Goal: Task Accomplishment & Management: Use online tool/utility

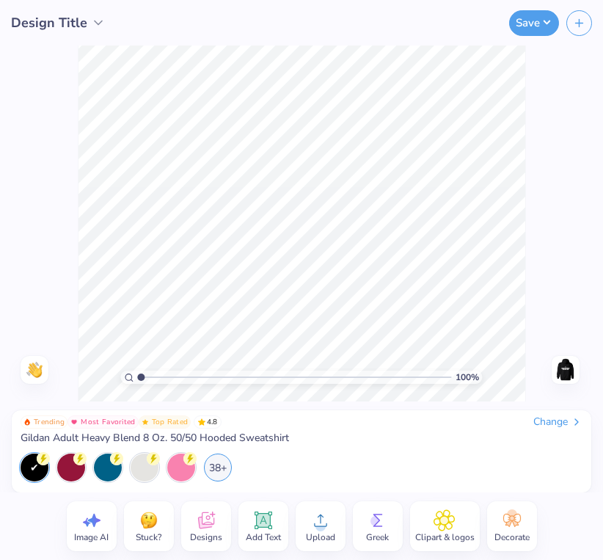
click at [265, 527] on icon at bounding box center [263, 520] width 18 height 18
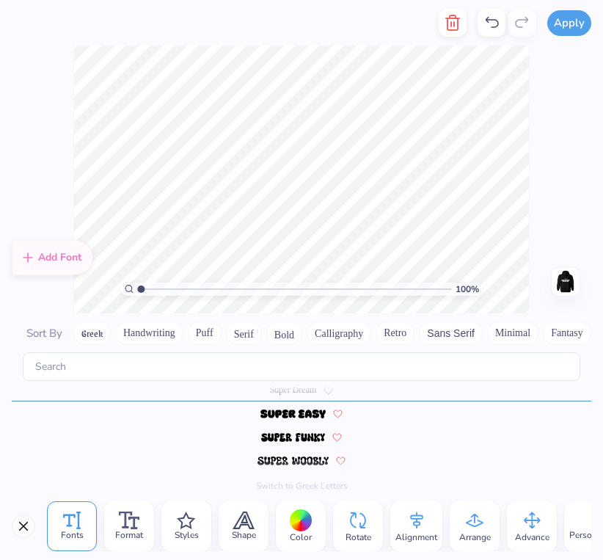
scroll to position [6424, 0]
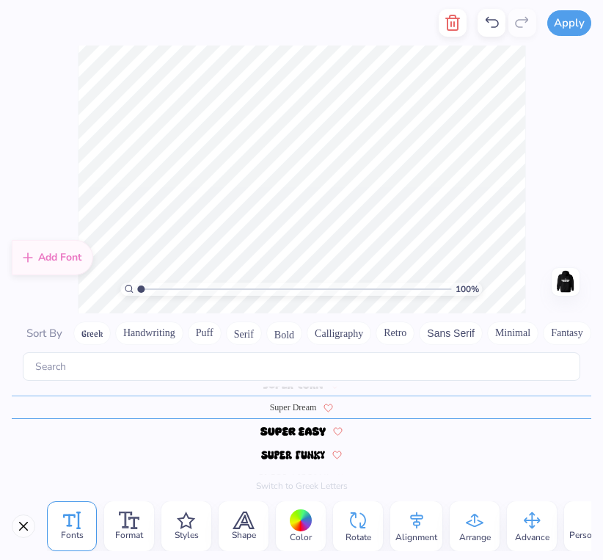
type textarea "BGCG"
click at [130, 527] on icon at bounding box center [129, 520] width 21 height 18
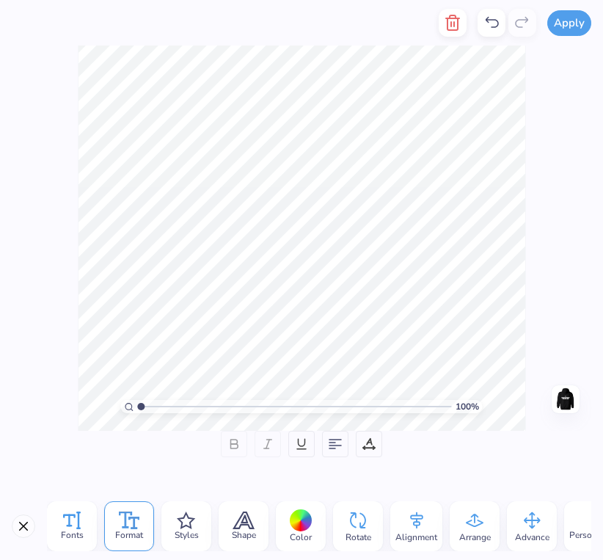
click at [83, 516] on div "Fonts" at bounding box center [72, 526] width 50 height 50
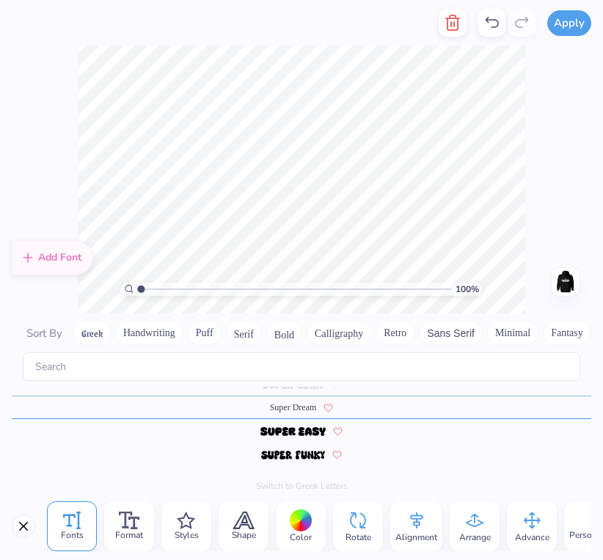
click at [293, 333] on button "Bold" at bounding box center [284, 332] width 36 height 23
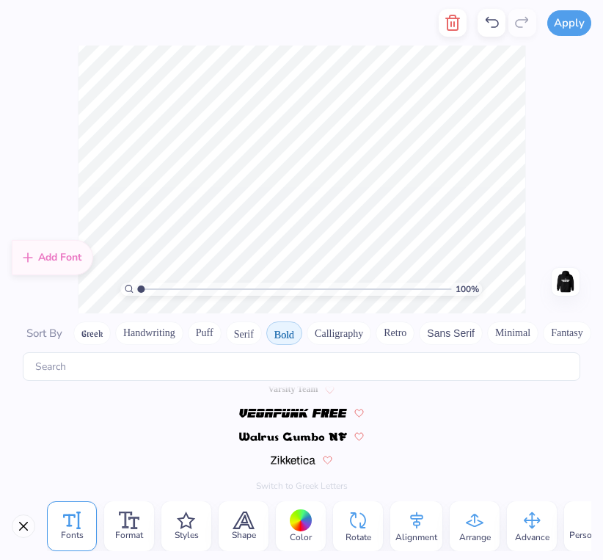
scroll to position [1702, 0]
click at [301, 461] on img at bounding box center [293, 459] width 45 height 9
click at [241, 334] on button "Serif" at bounding box center [244, 332] width 36 height 23
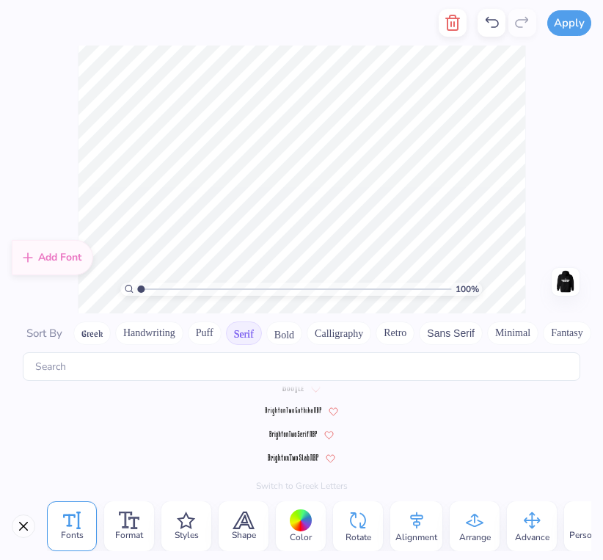
scroll to position [0, 0]
click at [311, 406] on span at bounding box center [293, 401] width 100 height 13
click at [303, 433] on img at bounding box center [293, 431] width 43 height 9
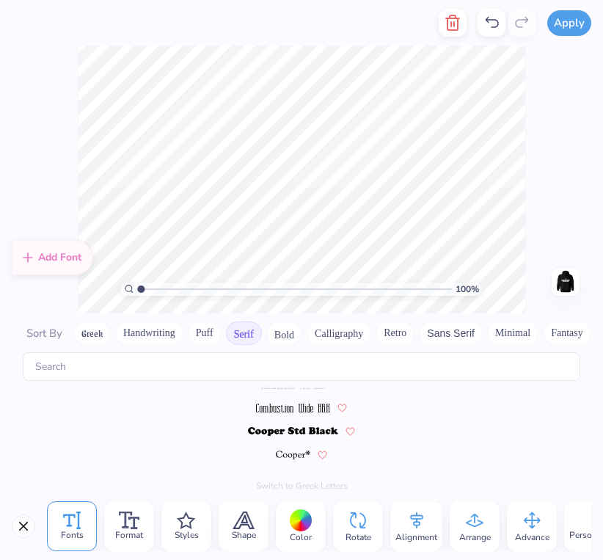
click at [303, 433] on img at bounding box center [293, 431] width 90 height 9
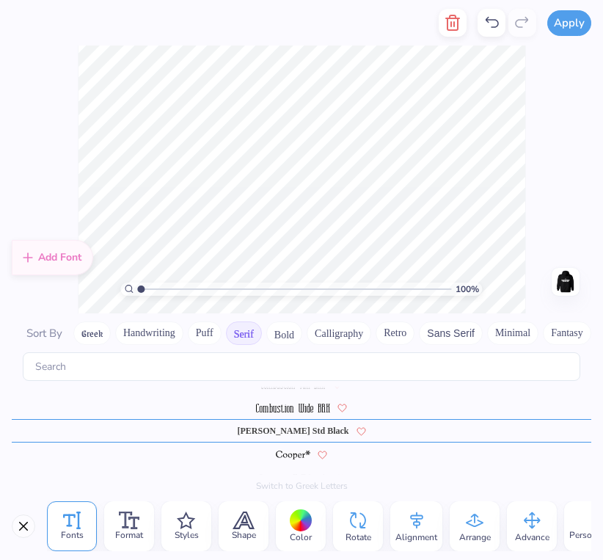
click at [201, 334] on button "Puff" at bounding box center [205, 332] width 34 height 23
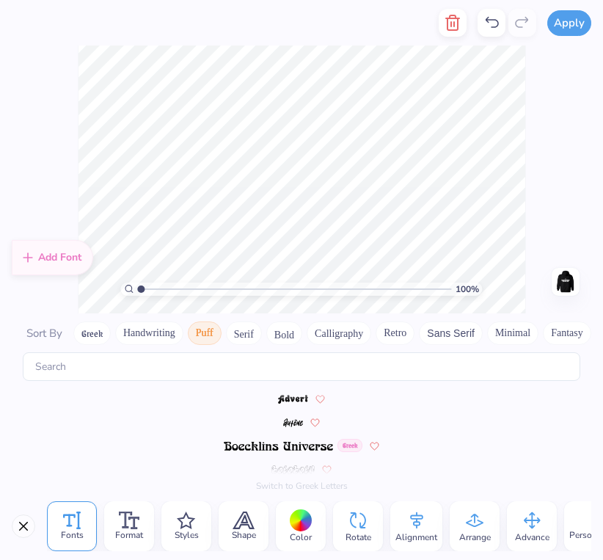
scroll to position [0, 0]
click at [524, 333] on button "Minimal" at bounding box center [512, 332] width 51 height 23
click at [298, 424] on img at bounding box center [293, 425] width 39 height 9
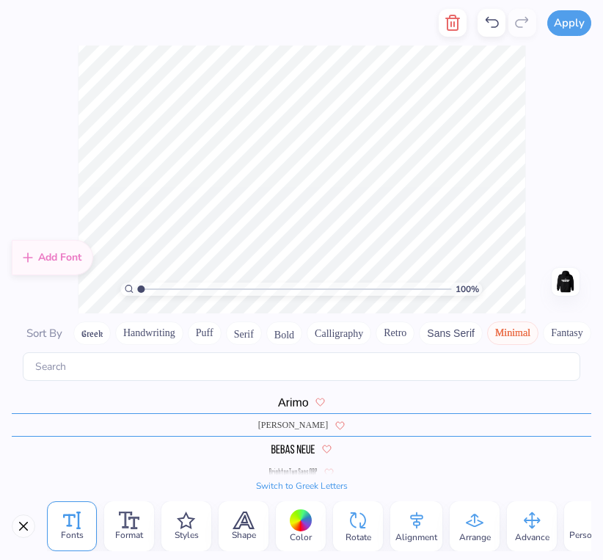
click at [531, 211] on div "100 % Need help? Chat with us. Back" at bounding box center [301, 179] width 603 height 268
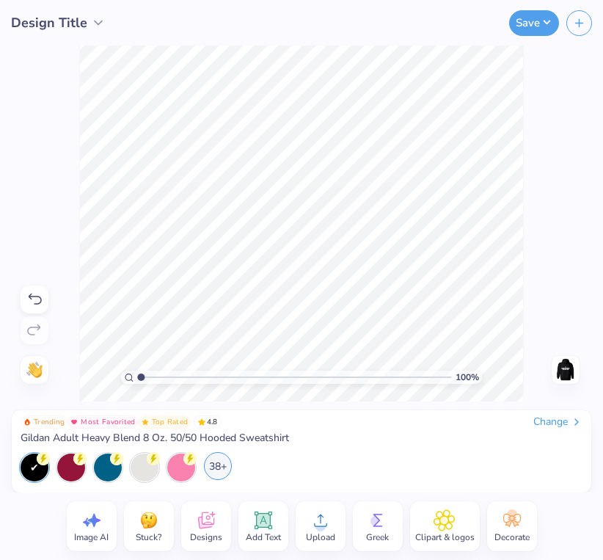
click at [219, 467] on div "38+" at bounding box center [218, 466] width 28 height 28
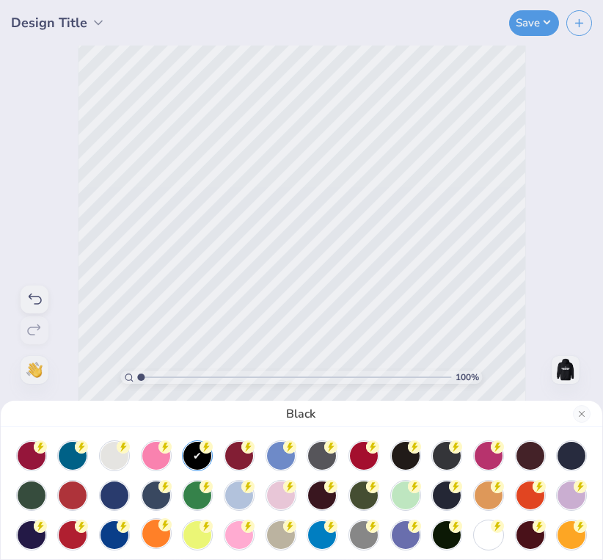
click at [150, 535] on div at bounding box center [156, 533] width 28 height 28
click at [325, 532] on div at bounding box center [322, 533] width 28 height 28
click at [118, 458] on div at bounding box center [114, 454] width 28 height 28
click at [276, 540] on div at bounding box center [281, 533] width 28 height 28
click at [357, 540] on div at bounding box center [364, 533] width 28 height 28
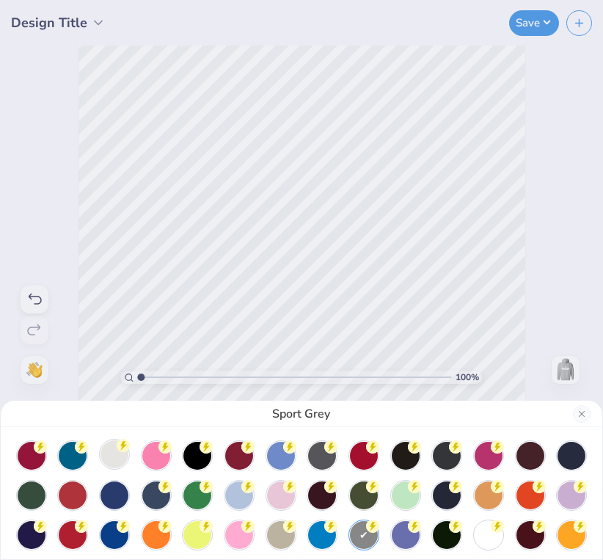
click at [122, 458] on div at bounding box center [114, 454] width 28 height 28
click at [345, 145] on div "Ash" at bounding box center [301, 280] width 603 height 560
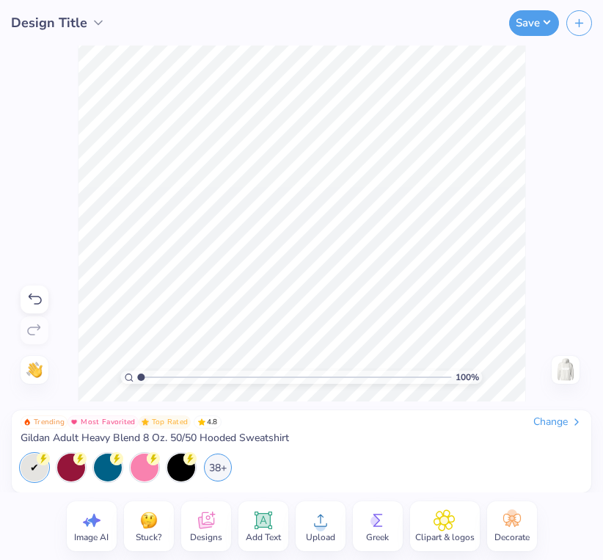
click at [320, 522] on icon at bounding box center [320, 520] width 13 height 12
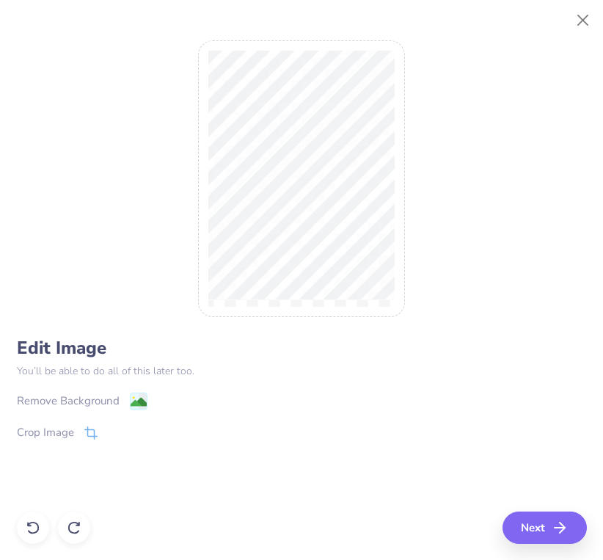
drag, startPoint x: 539, startPoint y: 524, endPoint x: 317, endPoint y: 468, distance: 229.1
click at [317, 468] on div "Edit Image You’ll be able to do all of this later too. Remove Background Crop I…" at bounding box center [302, 405] width 570 height 143
click at [102, 397] on div "Remove Background" at bounding box center [68, 402] width 103 height 17
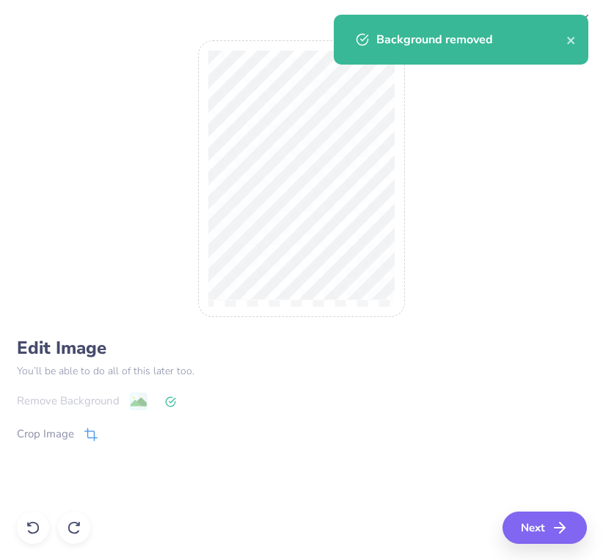
click at [72, 428] on div "Crop Image" at bounding box center [45, 433] width 57 height 17
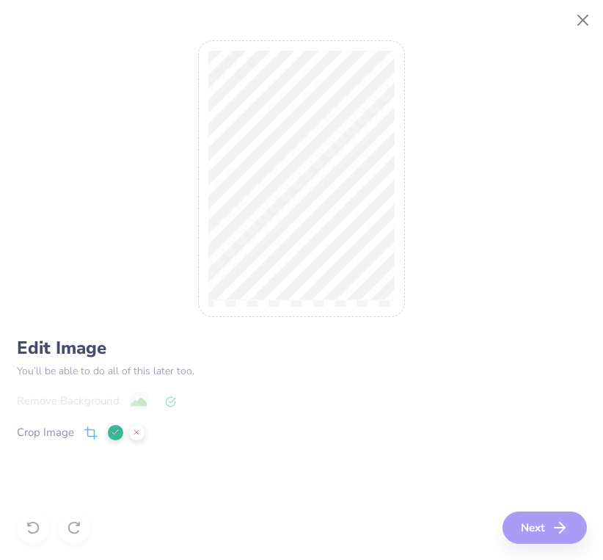
click at [314, 307] on div at bounding box center [302, 178] width 208 height 276
click at [536, 525] on div "Edit Image You’ll be able to do all of this later too. Remove Background Crop I…" at bounding box center [302, 280] width 570 height 527
click at [326, 437] on div "Crop Image" at bounding box center [302, 432] width 570 height 18
click at [136, 437] on button at bounding box center [136, 432] width 15 height 15
click at [551, 524] on button "Next" at bounding box center [547, 527] width 84 height 32
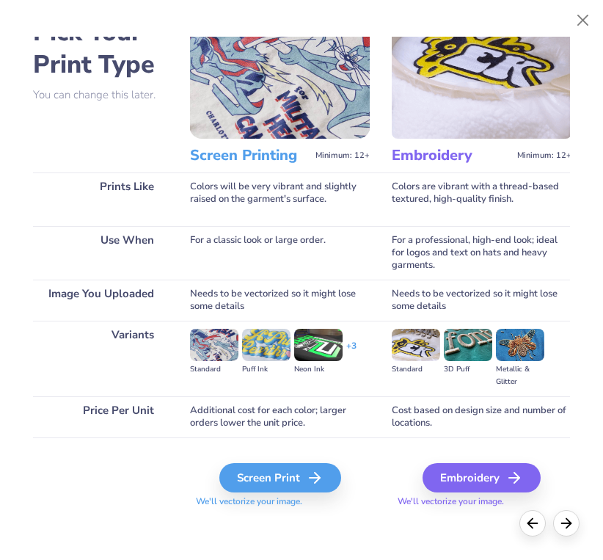
scroll to position [59, 1]
click at [480, 472] on div "Embroidery" at bounding box center [484, 477] width 118 height 29
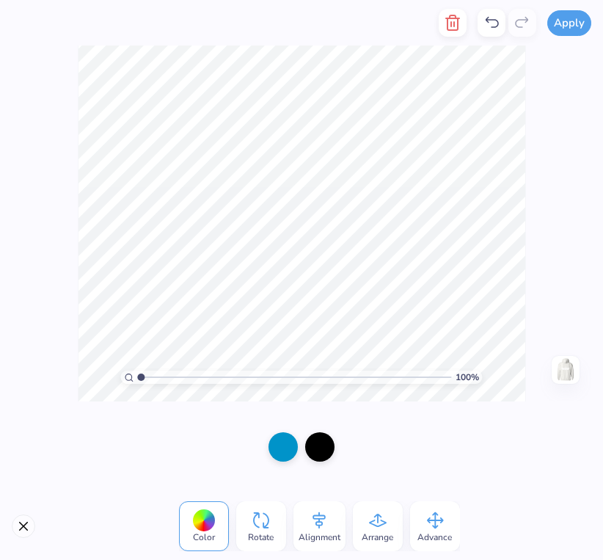
click at [454, 23] on icon "button" at bounding box center [453, 23] width 18 height 18
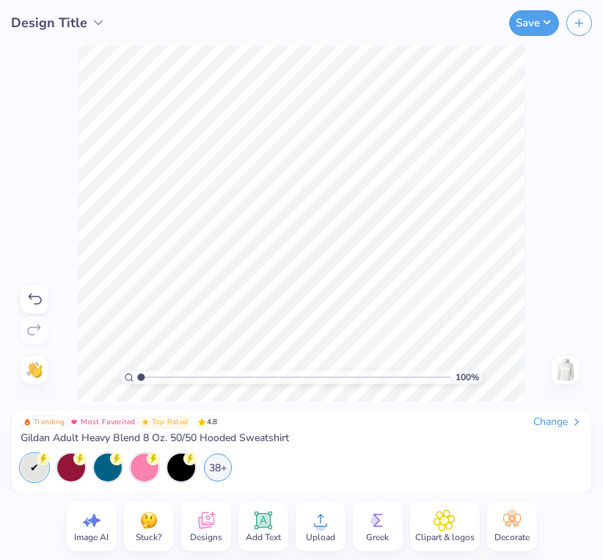
click at [36, 298] on icon at bounding box center [35, 299] width 18 height 18
click at [29, 320] on div at bounding box center [35, 330] width 28 height 28
click at [549, 21] on button "Save" at bounding box center [534, 21] width 50 height 26
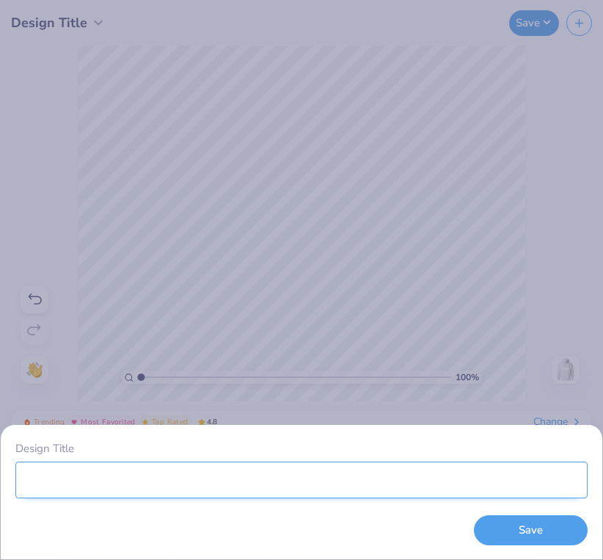
click at [494, 486] on input "Design Title" at bounding box center [301, 479] width 572 height 37
type input "bgcg hoodie cute"
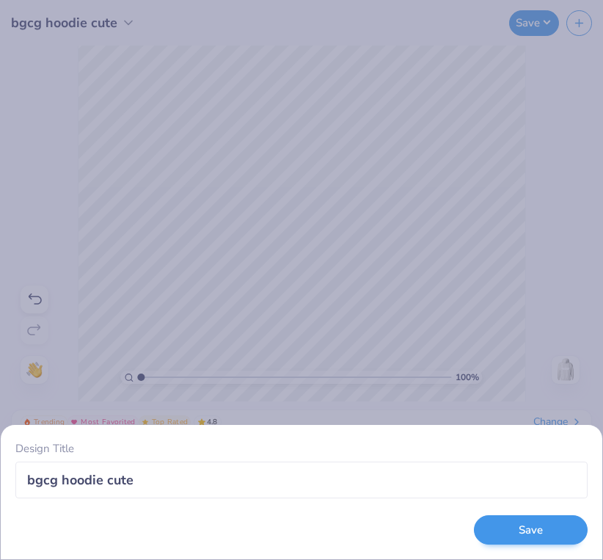
click at [561, 527] on button "Save" at bounding box center [531, 530] width 114 height 30
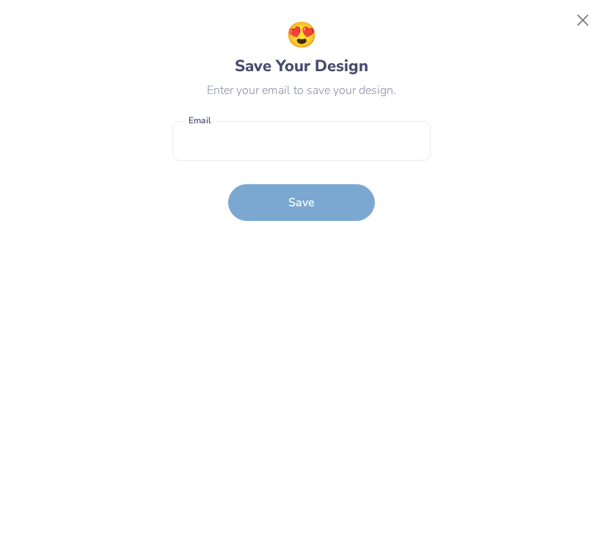
click at [354, 172] on form "Email is a required field Email Save" at bounding box center [301, 168] width 258 height 108
click at [364, 133] on input "email" at bounding box center [301, 141] width 258 height 40
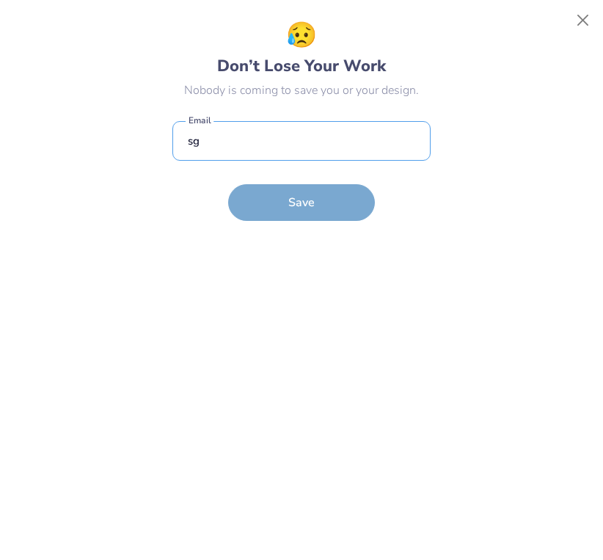
type input "[EMAIL_ADDRESS][DOMAIN_NAME]"
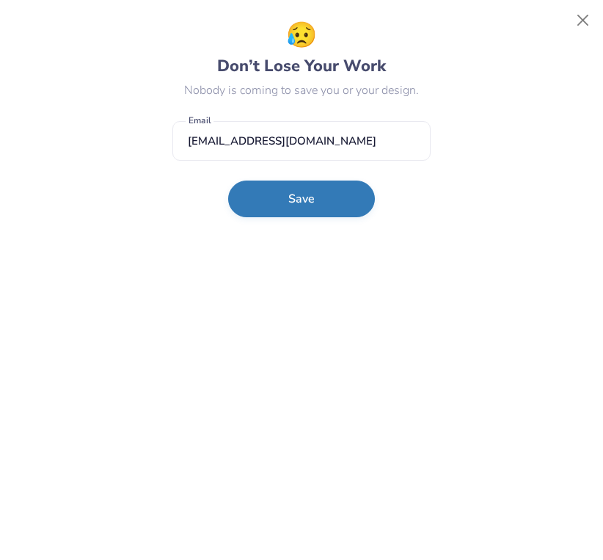
click at [316, 203] on button "Save" at bounding box center [301, 198] width 147 height 37
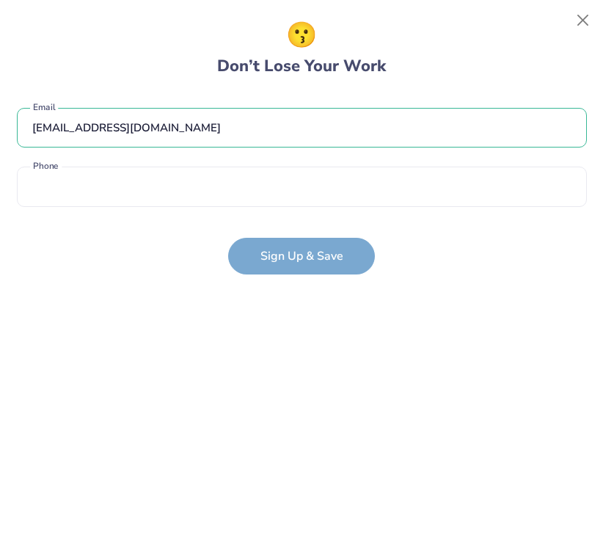
click at [337, 256] on form "[EMAIL_ADDRESS][DOMAIN_NAME] Email Phone is a required field Phone Sign Up & Sa…" at bounding box center [302, 183] width 570 height 181
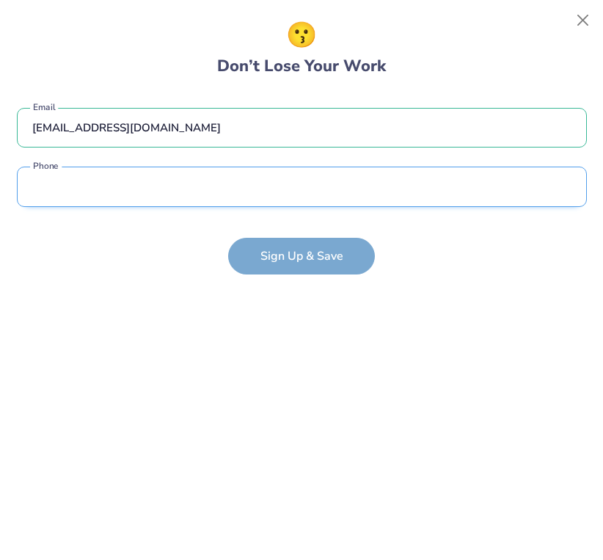
click at [560, 186] on input "tel" at bounding box center [302, 186] width 570 height 40
type input "[PHONE_NUMBER]"
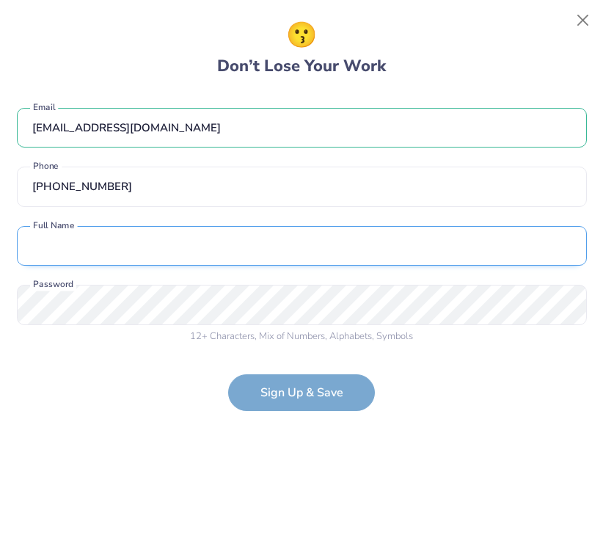
click at [563, 249] on input "text" at bounding box center [302, 246] width 570 height 40
type input "[PERSON_NAME]"
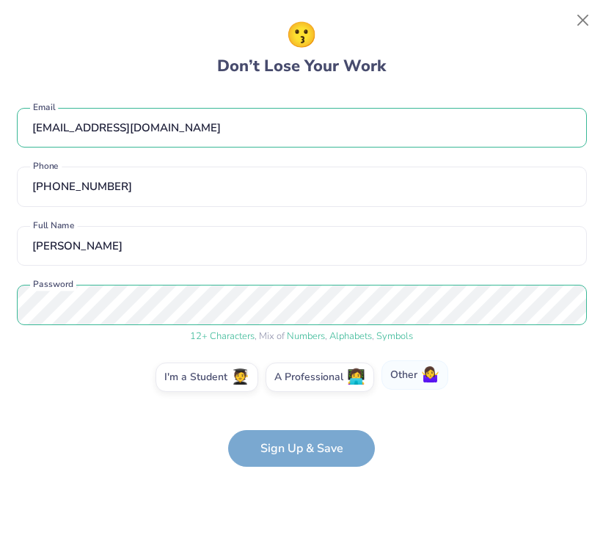
click at [425, 379] on span "🤷‍♀️" at bounding box center [430, 375] width 18 height 17
click at [307, 379] on input "Other 🤷‍♀️" at bounding box center [302, 381] width 10 height 10
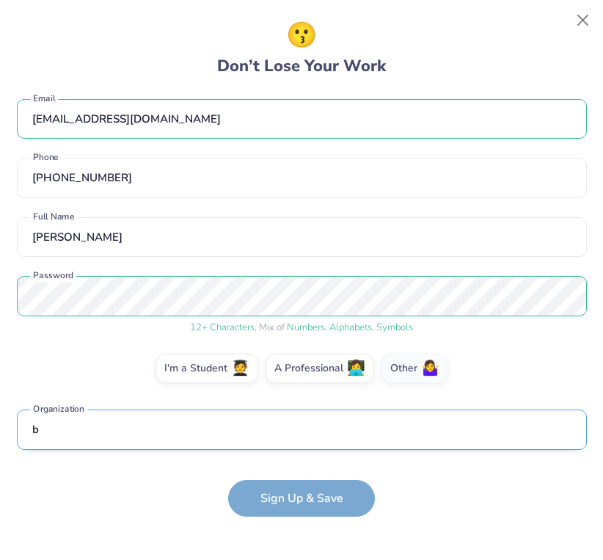
scroll to position [69, 0]
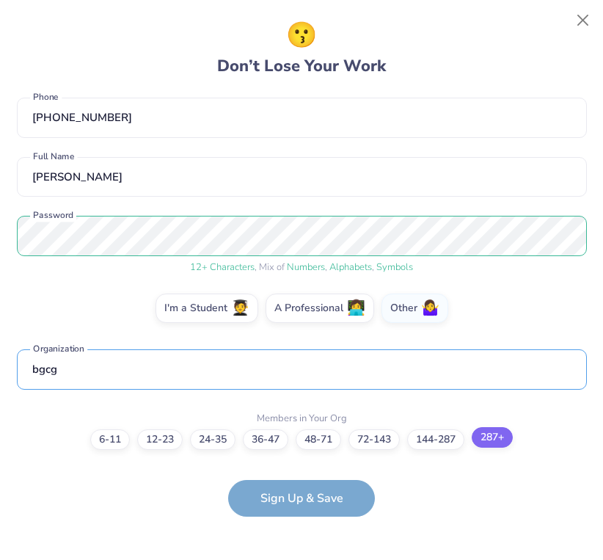
type input "bgcg"
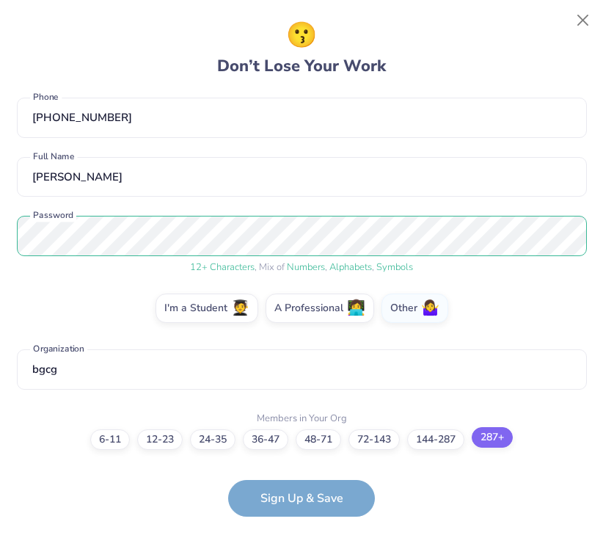
click at [493, 447] on div "6-11 12-23 [PHONE_NUMBER] [PHONE_NUMBER] [PHONE_NUMBER]+" at bounding box center [302, 439] width 570 height 21
click at [291, 496] on form "[EMAIL_ADDRESS][DOMAIN_NAME] Email [PHONE_NUMBER] Phone [PERSON_NAME] Full Name…" at bounding box center [302, 305] width 570 height 424
click at [507, 436] on label "287+" at bounding box center [492, 437] width 41 height 21
click at [307, 504] on input "287+" at bounding box center [302, 509] width 10 height 10
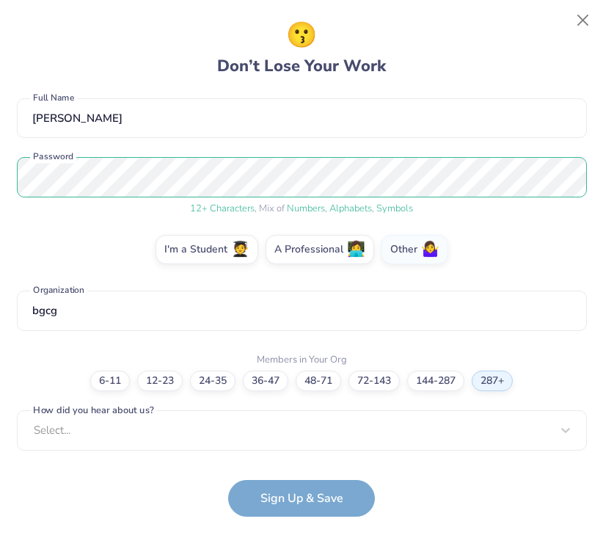
click at [359, 494] on form "[EMAIL_ADDRESS][DOMAIN_NAME] Email [PHONE_NUMBER] Phone [PERSON_NAME] Full Name…" at bounding box center [302, 305] width 570 height 424
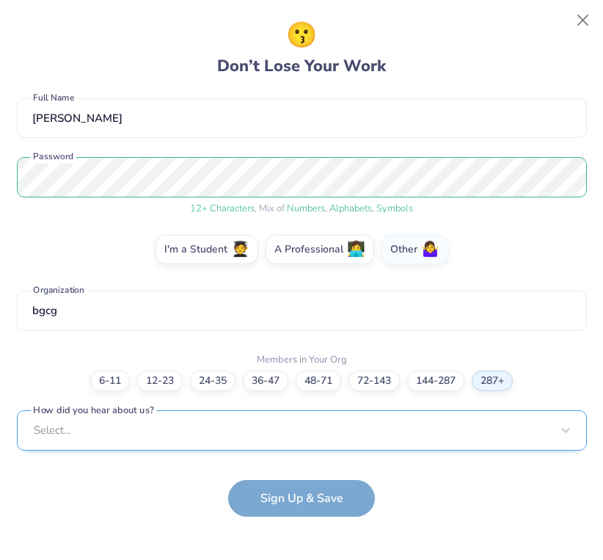
click at [329, 436] on div "Select..." at bounding box center [302, 430] width 570 height 40
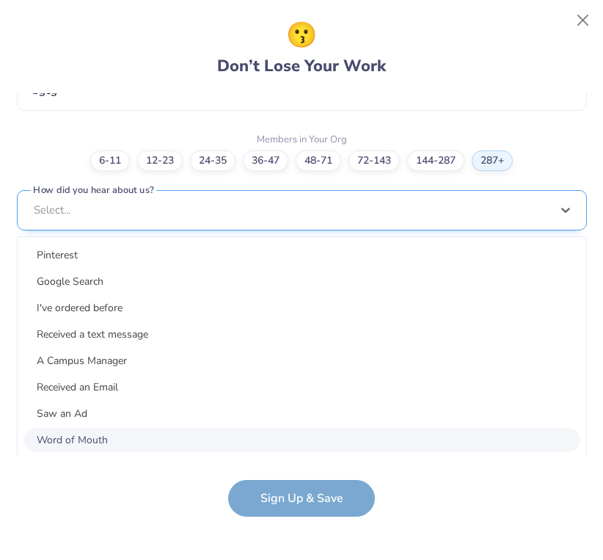
scroll to position [348, 0]
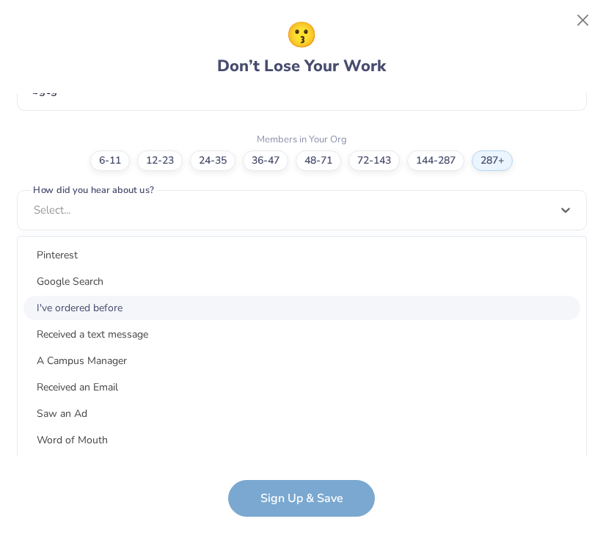
click at [304, 318] on div "I've ordered before" at bounding box center [301, 308] width 557 height 24
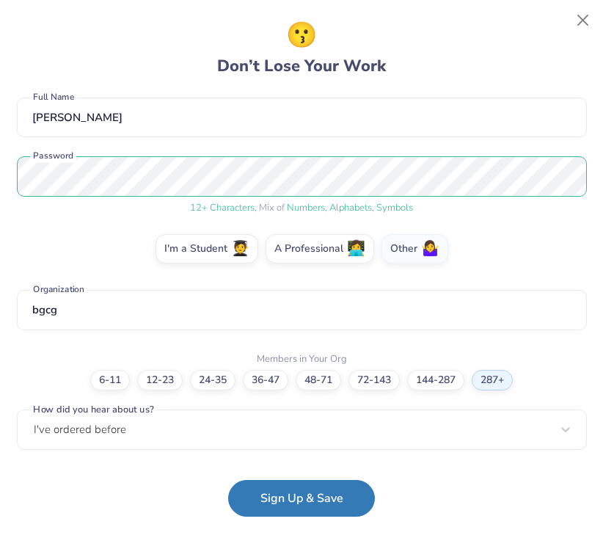
scroll to position [128, 0]
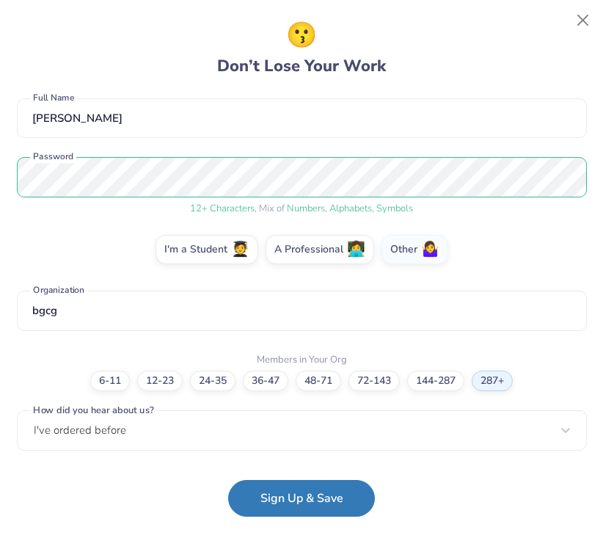
click at [309, 520] on div "😗 Don’t Lose Your Work [EMAIL_ADDRESS][DOMAIN_NAME] Email [PHONE_NUMBER] Phone …" at bounding box center [302, 280] width 570 height 527
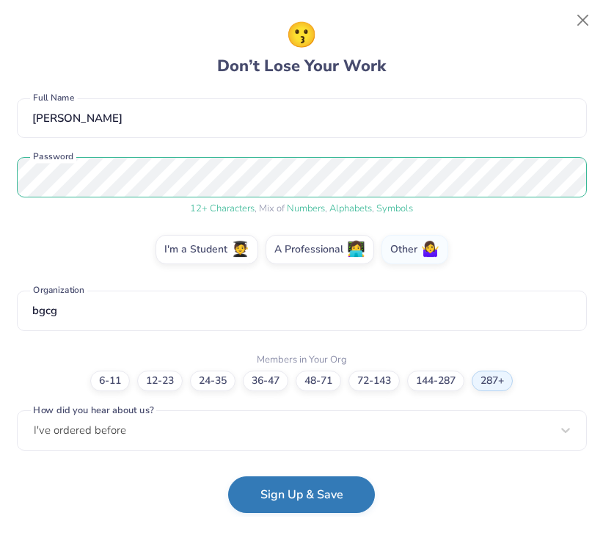
click at [309, 494] on button "Sign Up & Save" at bounding box center [301, 494] width 147 height 37
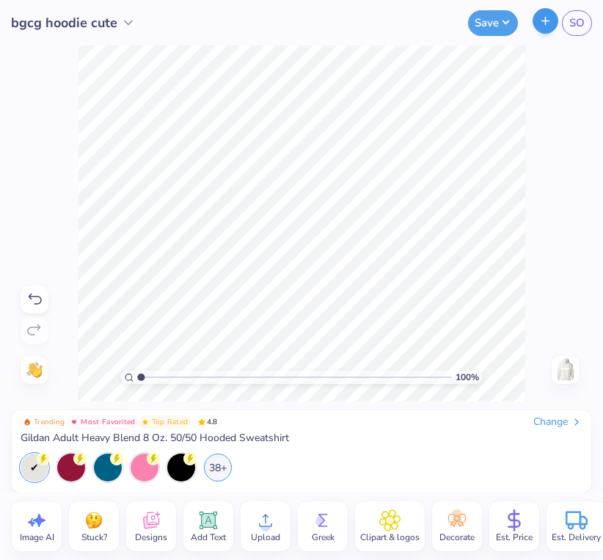
click at [543, 22] on icon "button" at bounding box center [545, 21] width 12 height 12
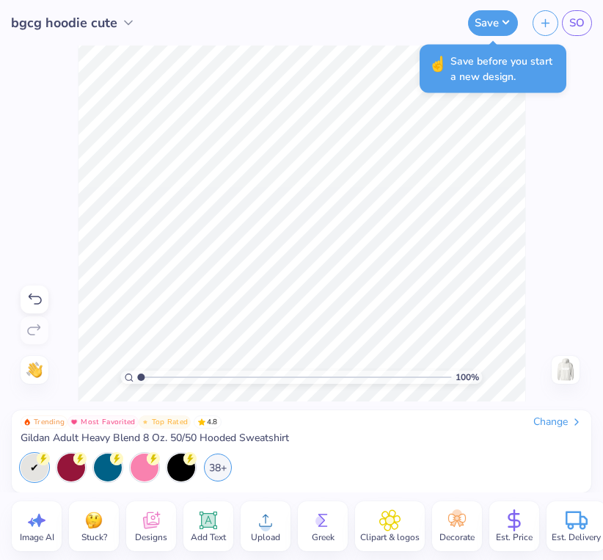
click at [551, 150] on div "100 % Need help? Chat with us. Back" at bounding box center [301, 223] width 603 height 356
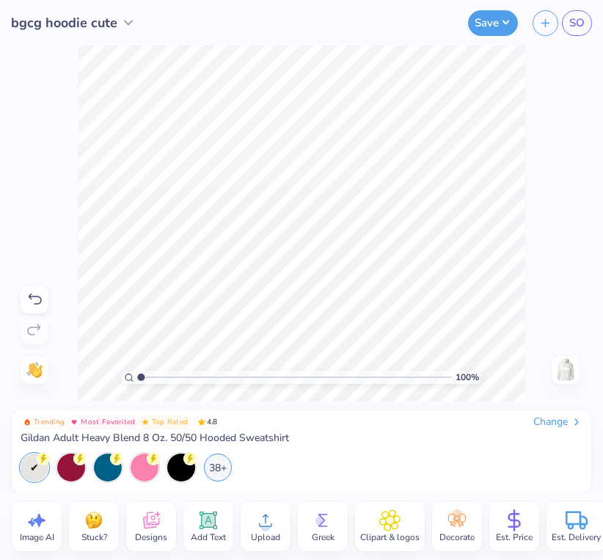
click at [474, 507] on div "Decorate" at bounding box center [457, 526] width 50 height 50
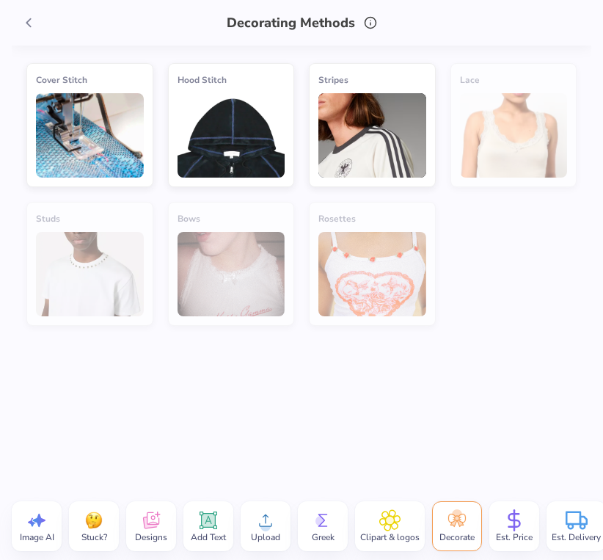
click at [258, 145] on img at bounding box center [231, 135] width 108 height 84
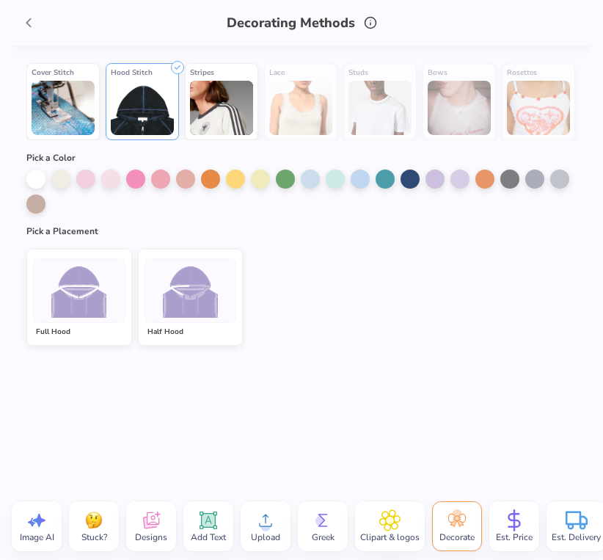
click at [183, 293] on img at bounding box center [190, 290] width 55 height 55
click at [488, 181] on div at bounding box center [484, 177] width 19 height 19
click at [204, 177] on div at bounding box center [210, 177] width 19 height 19
click at [228, 178] on div at bounding box center [235, 177] width 19 height 19
click at [36, 177] on div at bounding box center [35, 177] width 19 height 19
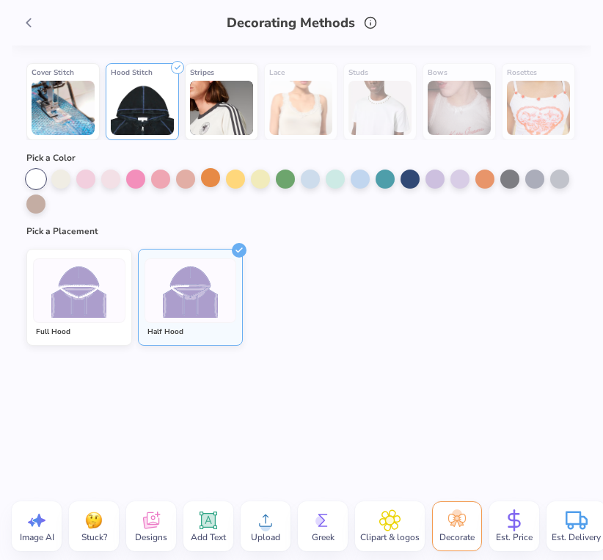
click at [211, 183] on div at bounding box center [210, 177] width 19 height 19
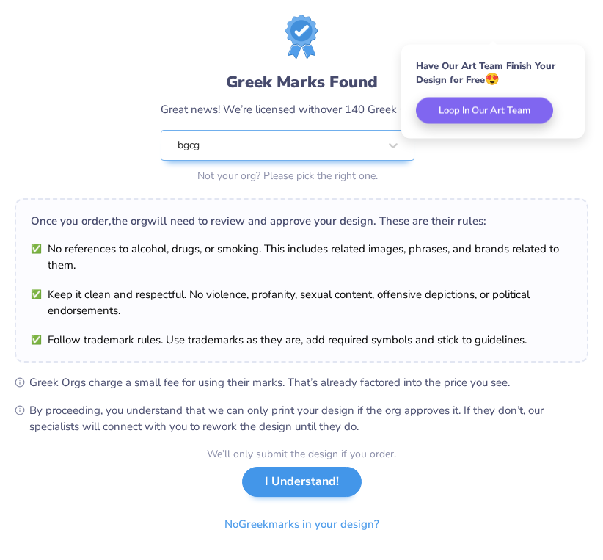
click at [309, 485] on button "I Understand!" at bounding box center [302, 481] width 120 height 30
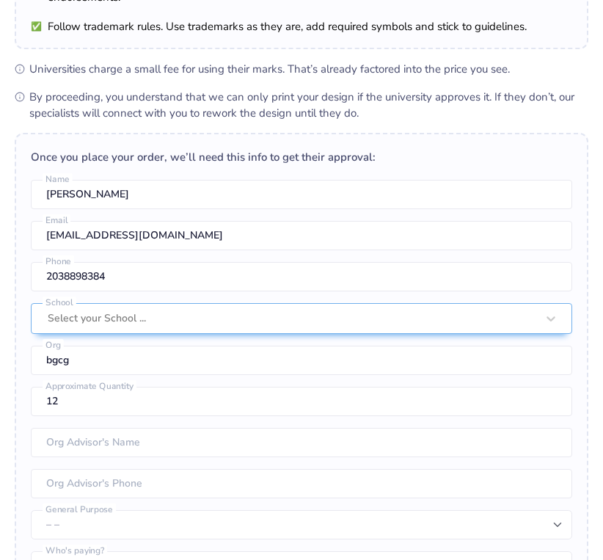
scroll to position [196, 0]
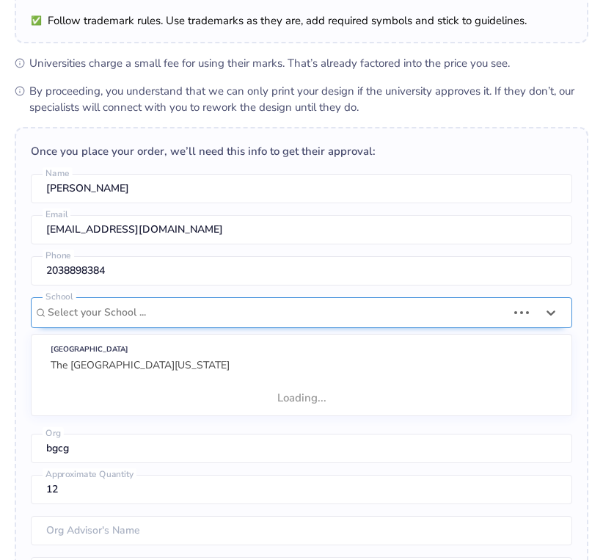
click at [152, 309] on div "Once you place your order, we’ll need this info to get their approval: [PERSON_…" at bounding box center [301, 405] width 573 height 557
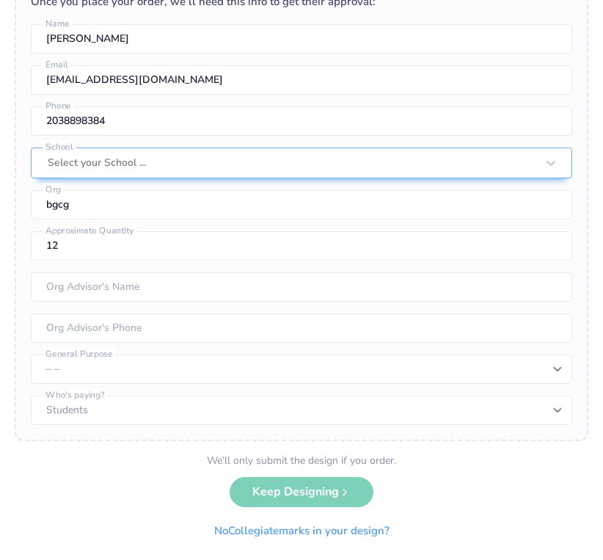
scroll to position [345, 0]
click at [232, 51] on div "Once you place your order, we’ll need this info to get their approval: [PERSON_…" at bounding box center [301, 209] width 573 height 463
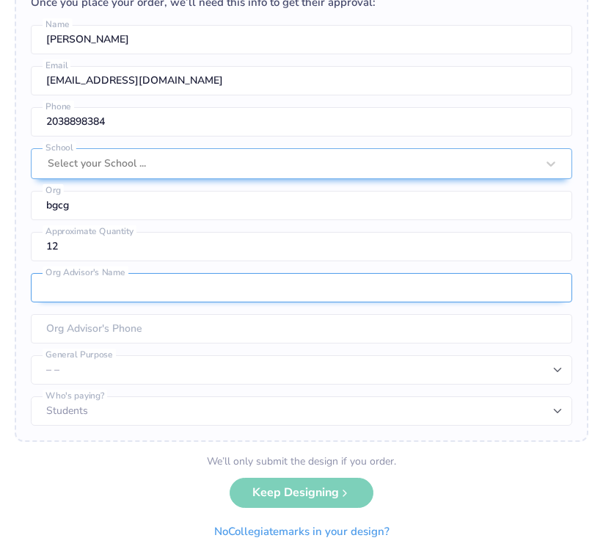
click at [554, 289] on input "text" at bounding box center [301, 287] width 541 height 29
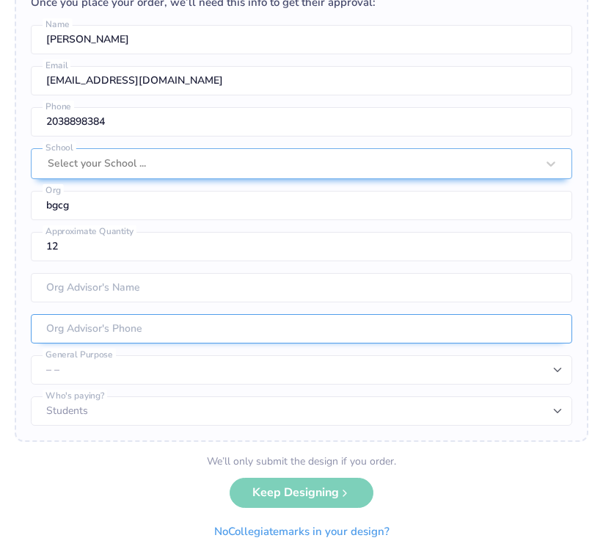
type input "2038898384"
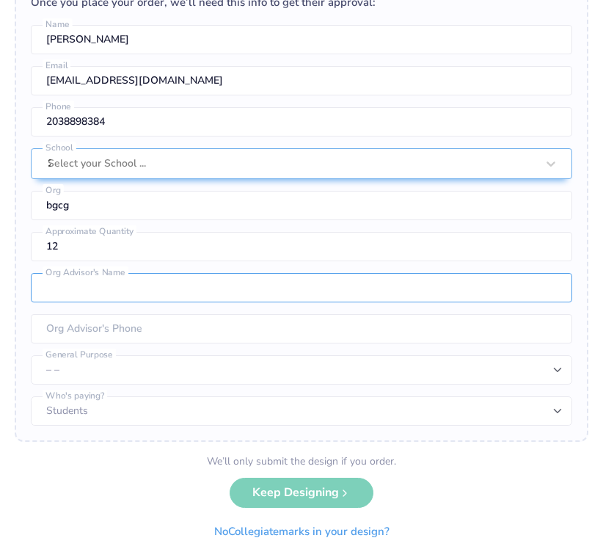
type input "[PERSON_NAME]"
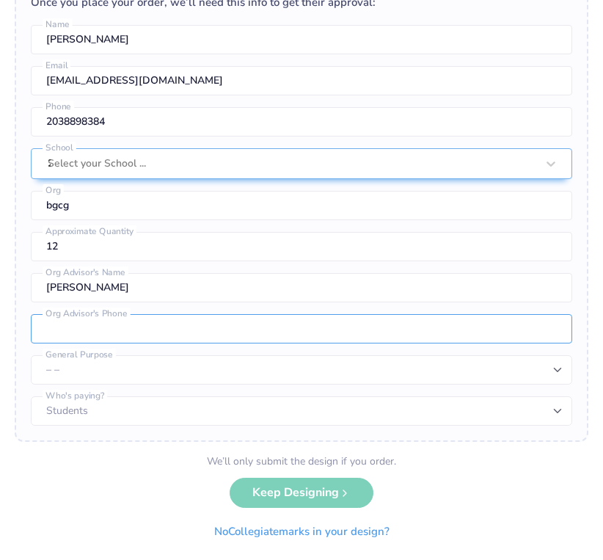
type input "[PHONE_NUMBER]"
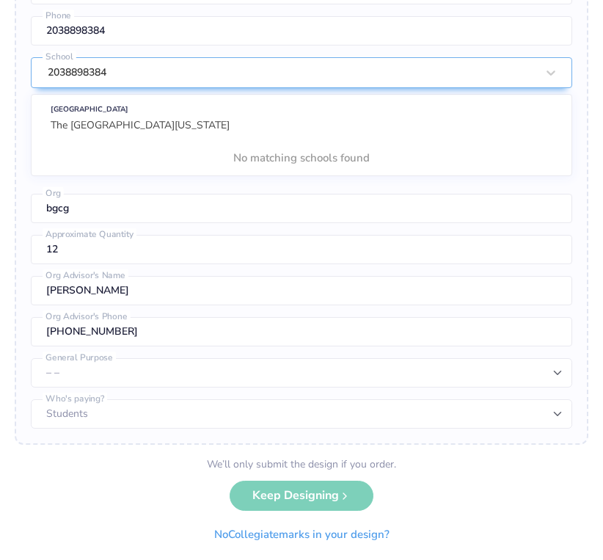
scroll to position [52, 0]
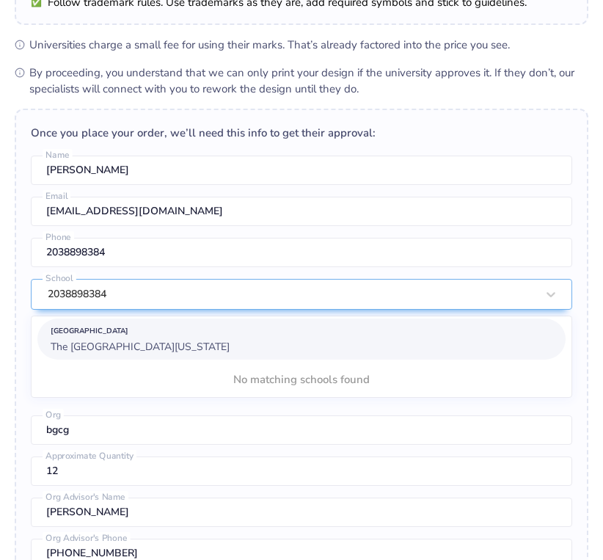
click at [145, 354] on div "Once you place your order, we’ll need this info to get their approval: [PERSON_…" at bounding box center [301, 387] width 573 height 557
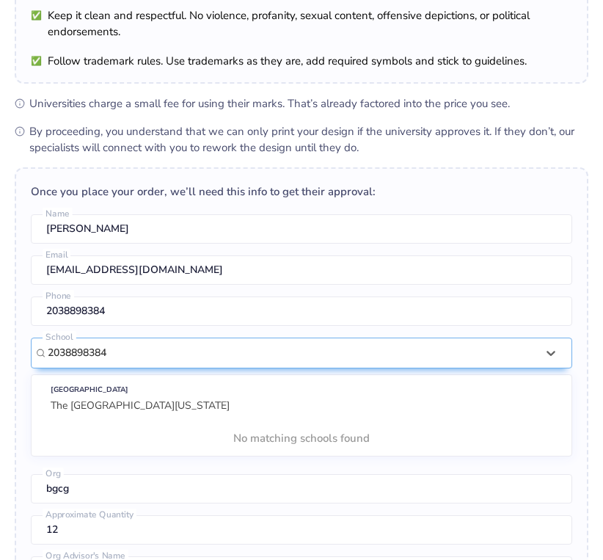
scroll to position [231, 0]
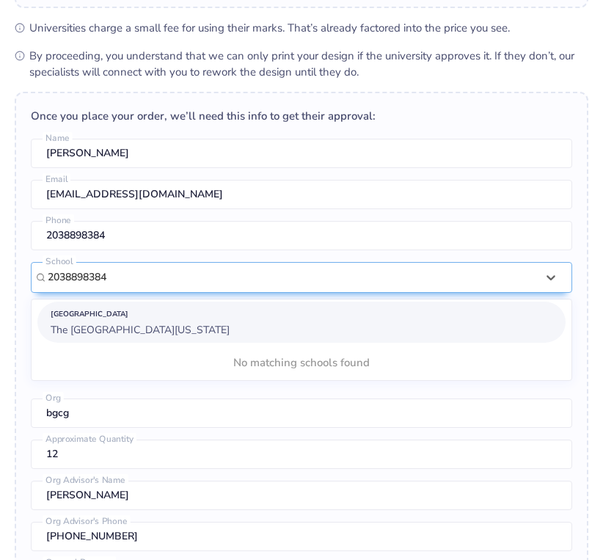
click at [144, 320] on div "[GEOGRAPHIC_DATA]" at bounding box center [302, 314] width 502 height 16
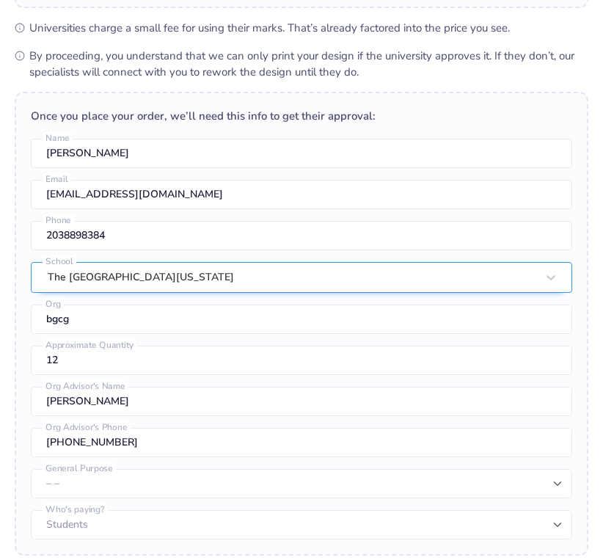
click at [145, 284] on div "The [GEOGRAPHIC_DATA][US_STATE]" at bounding box center [291, 277] width 491 height 29
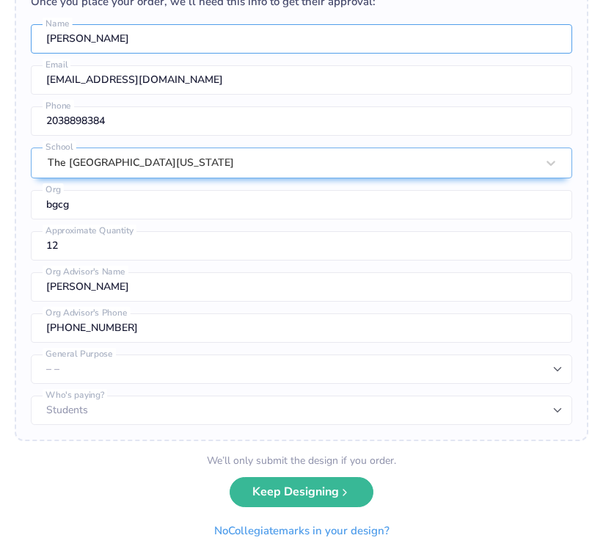
scroll to position [345, 0]
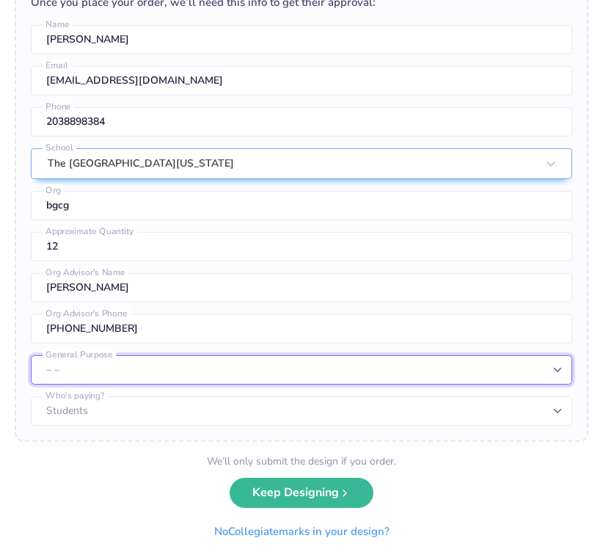
select select "Fundraising / Philanthropy event"
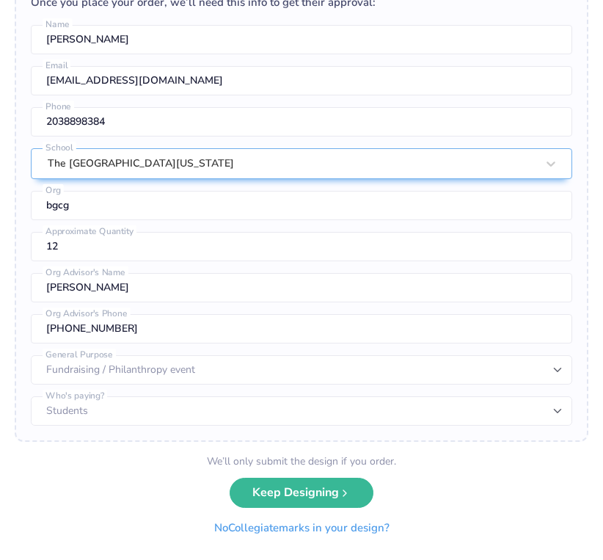
click at [284, 527] on button "No Collegiate marks in your design?" at bounding box center [302, 528] width 200 height 30
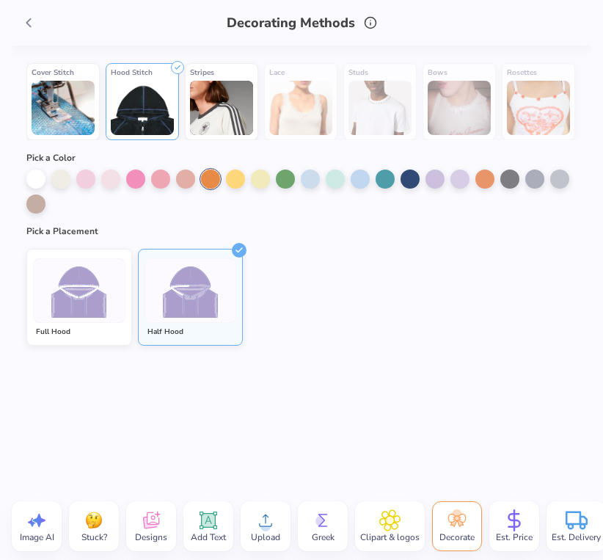
click at [160, 515] on icon at bounding box center [151, 520] width 22 height 22
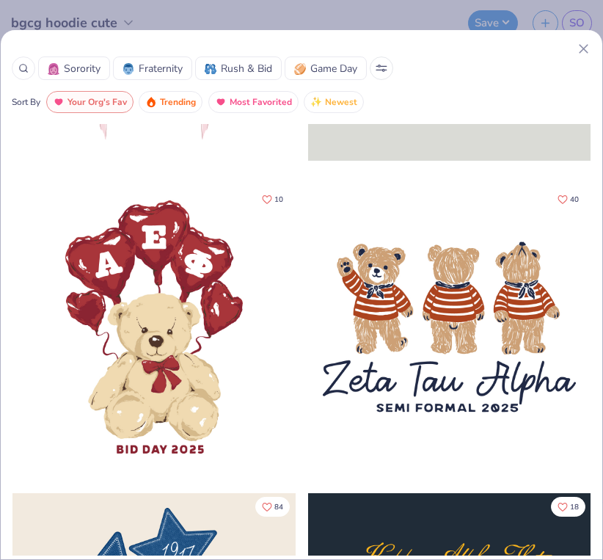
scroll to position [249, 0]
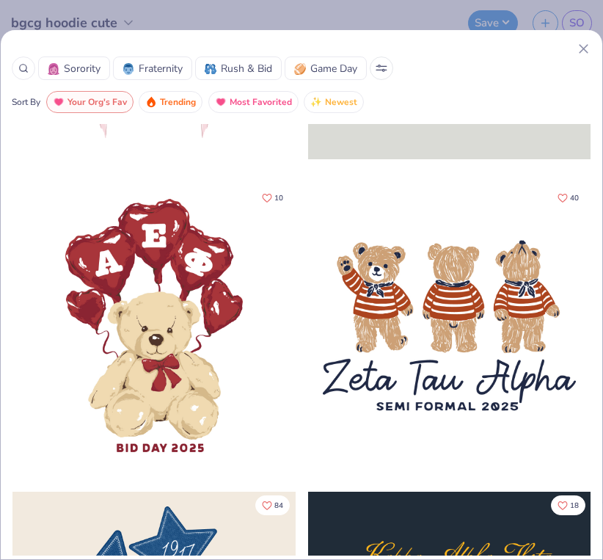
click at [587, 51] on icon at bounding box center [583, 48] width 15 height 15
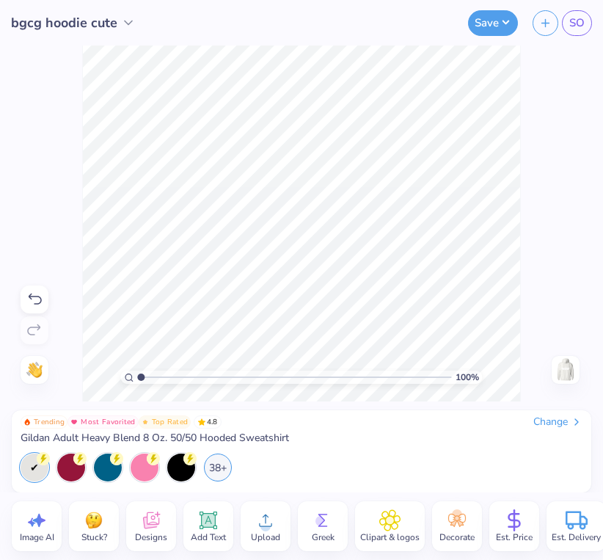
type input "6.14"
click at [315, 377] on body "bgcg hoodie cute Save SO Image AI Stuck? Designs Add Text Upload Greek Clipart …" at bounding box center [301, 280] width 603 height 560
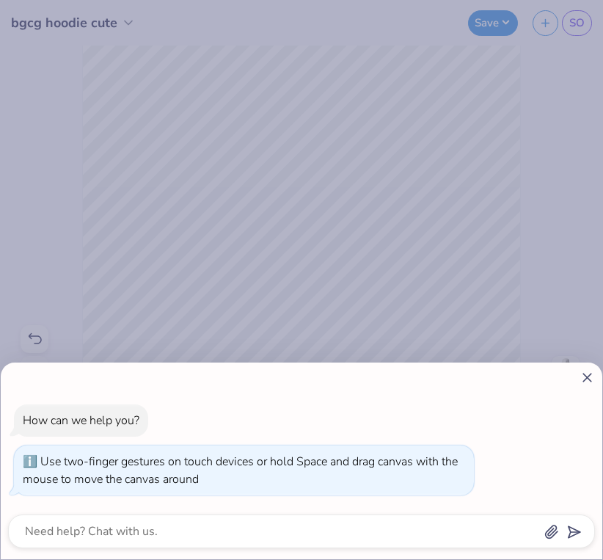
click at [587, 373] on icon at bounding box center [586, 377] width 15 height 15
type textarea "x"
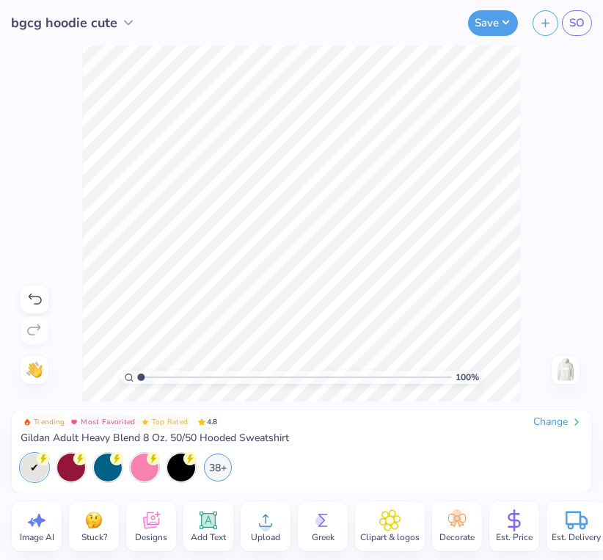
drag, startPoint x: 320, startPoint y: 376, endPoint x: 117, endPoint y: 364, distance: 202.8
type input "1"
click at [117, 364] on div "100 %" at bounding box center [301, 223] width 438 height 438
click at [565, 366] on img at bounding box center [565, 369] width 23 height 23
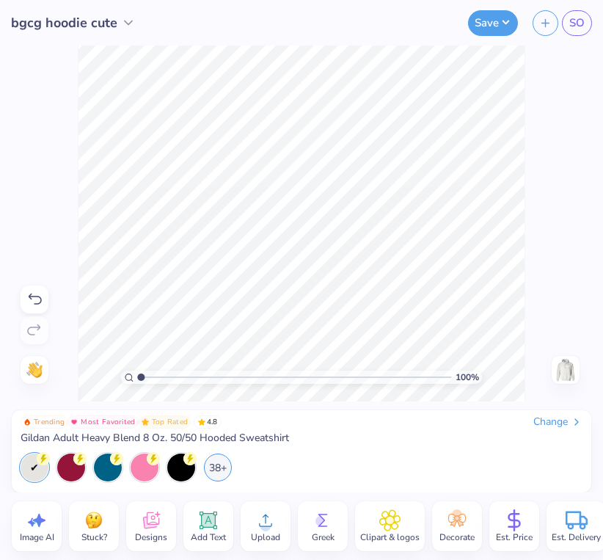
click at [271, 521] on icon at bounding box center [265, 520] width 22 height 22
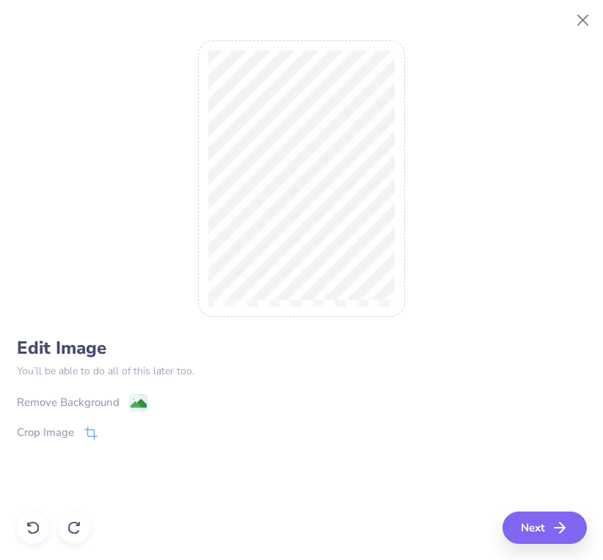
click at [105, 404] on div "Remove Background" at bounding box center [68, 402] width 103 height 17
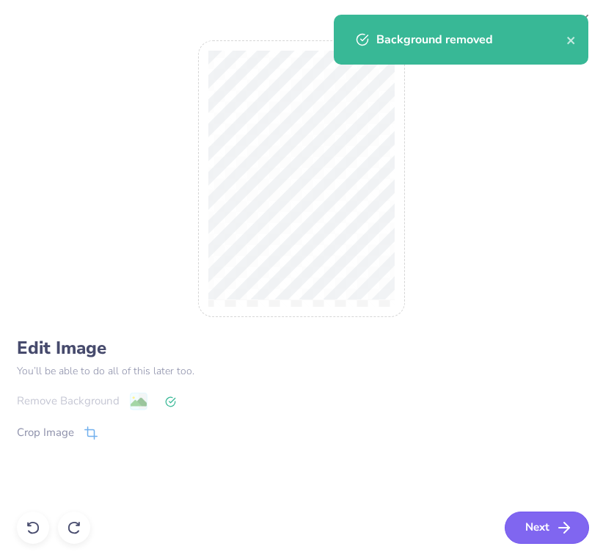
click at [569, 525] on icon "button" at bounding box center [564, 527] width 18 height 18
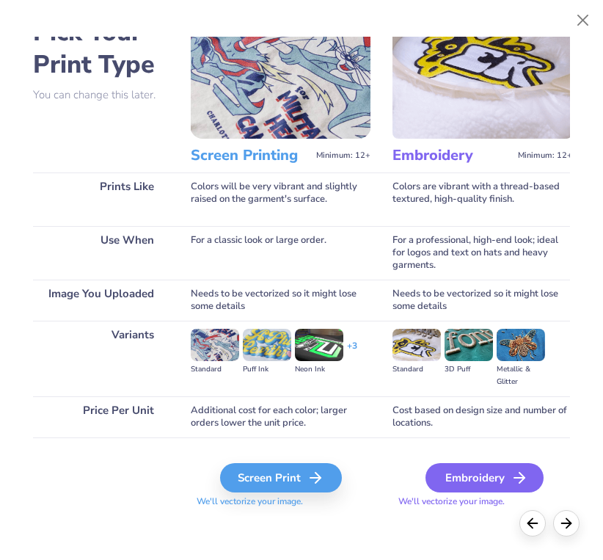
scroll to position [59, 0]
click at [499, 476] on div "Embroidery" at bounding box center [484, 477] width 118 height 29
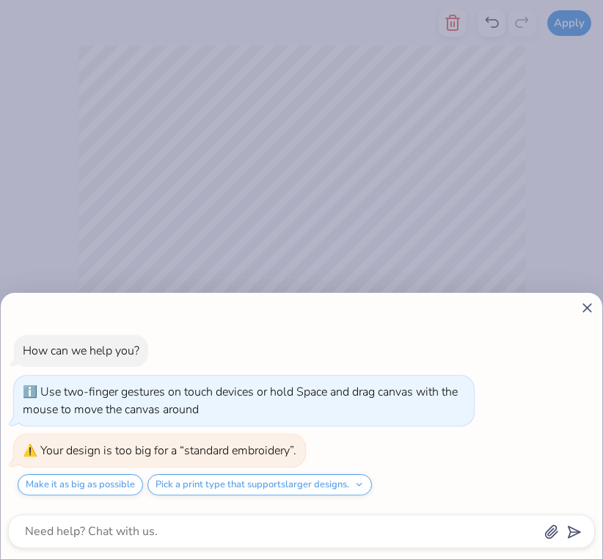
click at [587, 312] on icon at bounding box center [586, 307] width 15 height 15
type textarea "x"
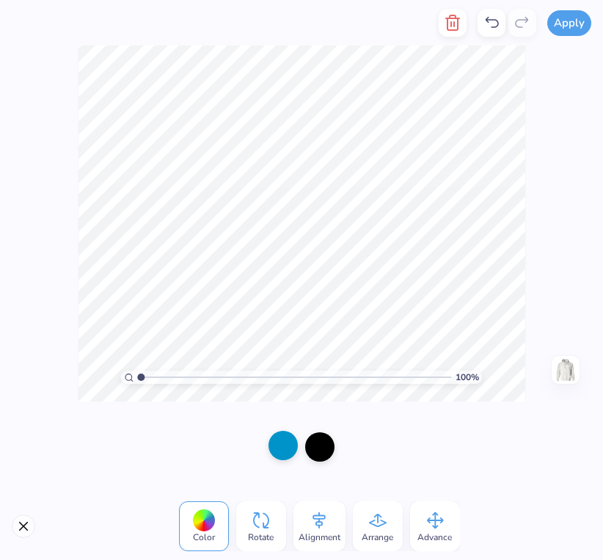
click at [283, 447] on div at bounding box center [282, 444] width 29 height 29
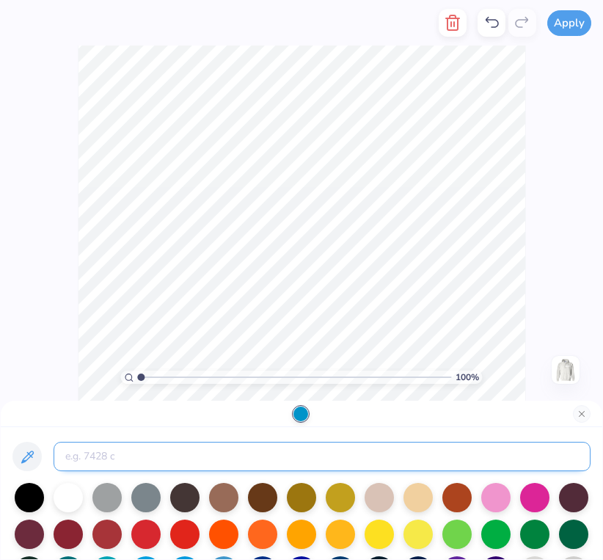
click at [209, 455] on input at bounding box center [322, 455] width 537 height 29
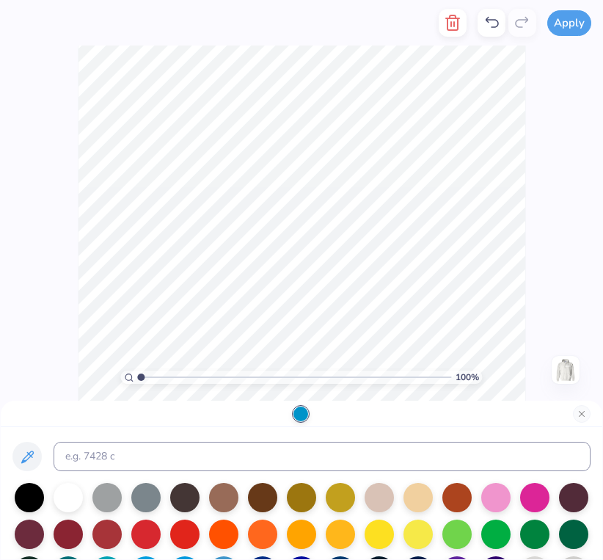
click at [300, 413] on div at bounding box center [300, 413] width 15 height 15
click at [29, 449] on icon at bounding box center [27, 457] width 18 height 18
click at [299, 414] on div at bounding box center [300, 413] width 15 height 15
click at [21, 455] on icon at bounding box center [27, 457] width 18 height 18
click at [300, 414] on div at bounding box center [300, 413] width 15 height 15
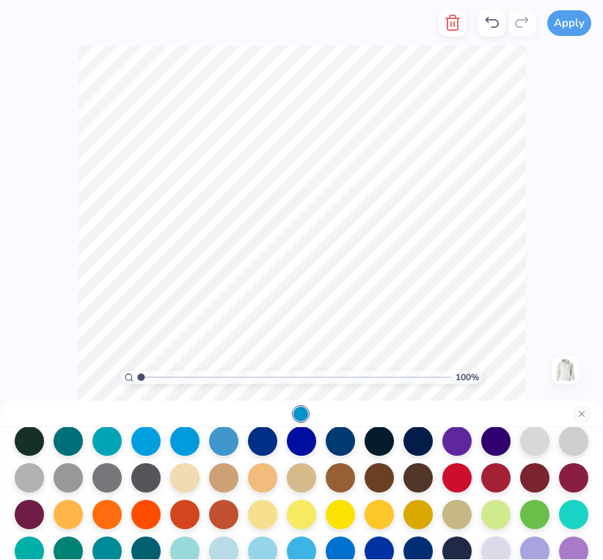
scroll to position [122, 0]
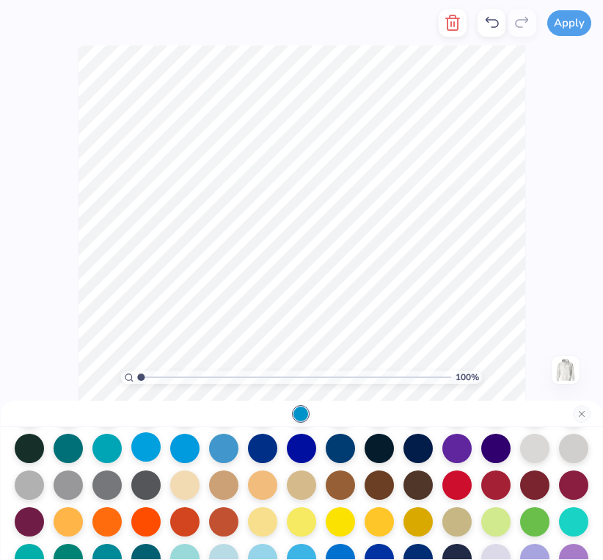
click at [156, 450] on div at bounding box center [145, 446] width 29 height 29
click at [188, 452] on div at bounding box center [184, 446] width 29 height 29
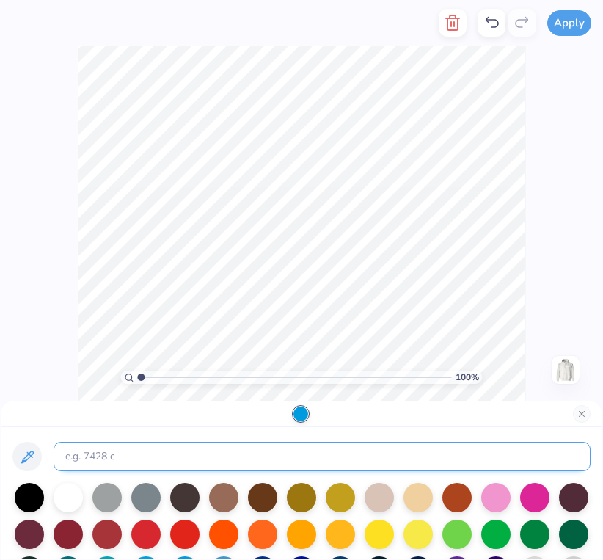
scroll to position [0, 0]
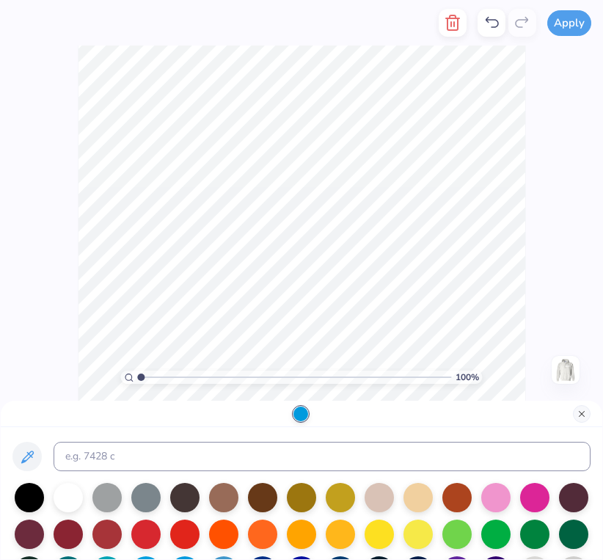
click at [579, 408] on button "Close" at bounding box center [582, 414] width 18 height 18
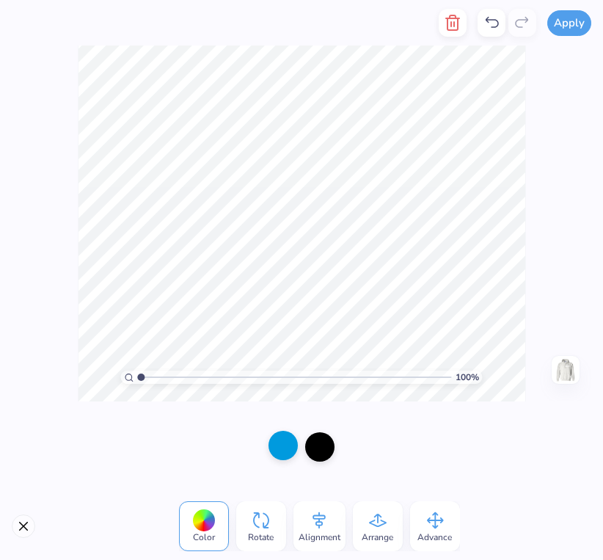
click at [274, 452] on div at bounding box center [282, 444] width 29 height 29
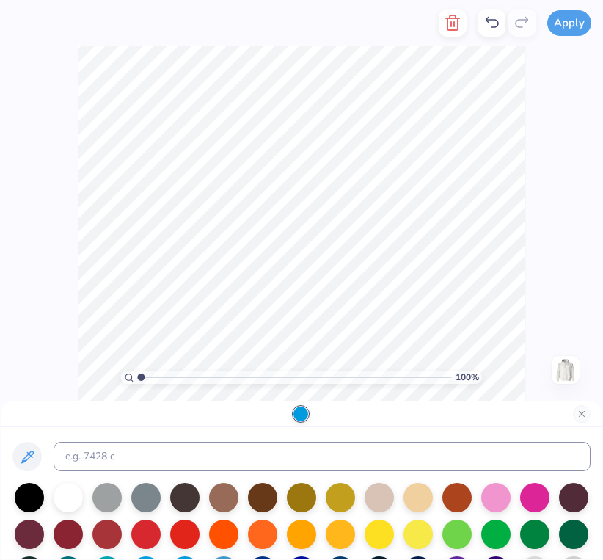
click at [298, 416] on div at bounding box center [300, 413] width 15 height 15
click at [579, 414] on button "Close" at bounding box center [582, 414] width 18 height 18
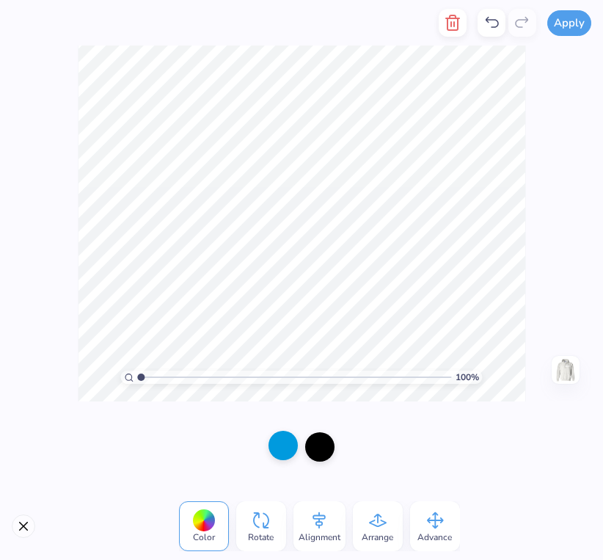
click at [285, 448] on div at bounding box center [282, 444] width 29 height 29
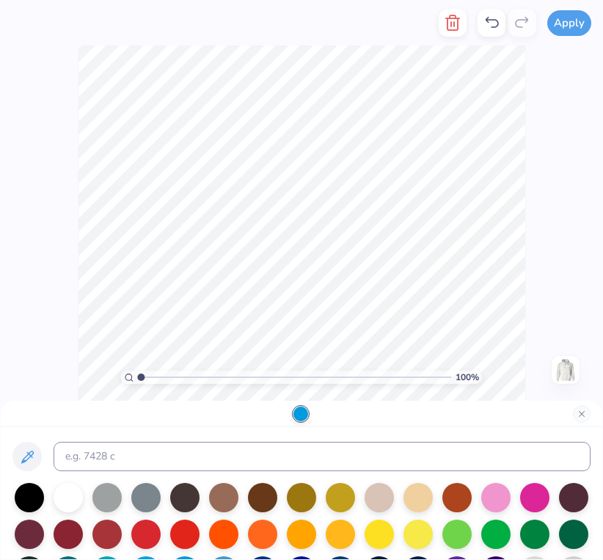
click at [570, 367] on img at bounding box center [565, 369] width 23 height 23
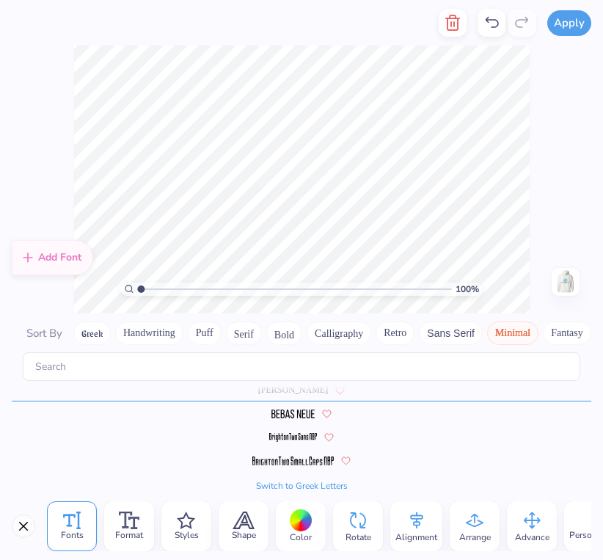
scroll to position [18, 0]
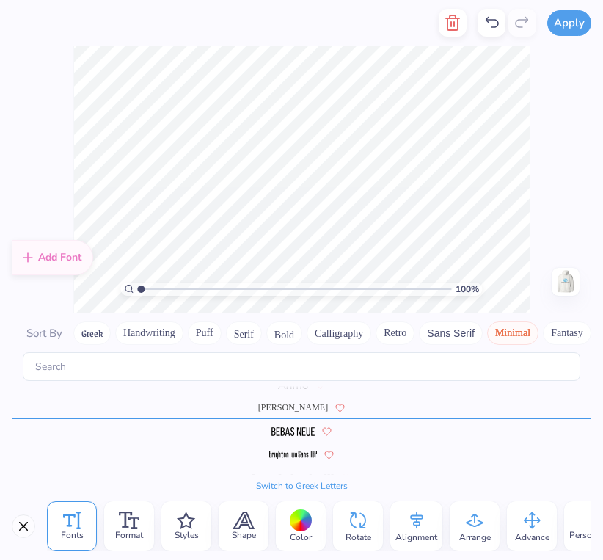
click at [310, 524] on div at bounding box center [301, 520] width 23 height 23
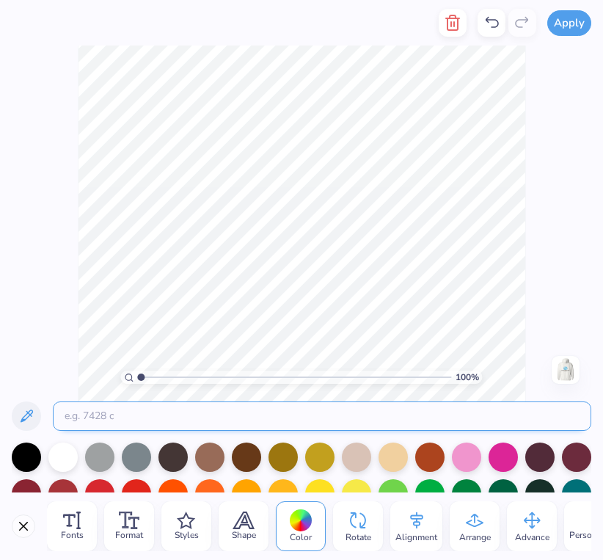
click at [180, 417] on input at bounding box center [322, 415] width 538 height 29
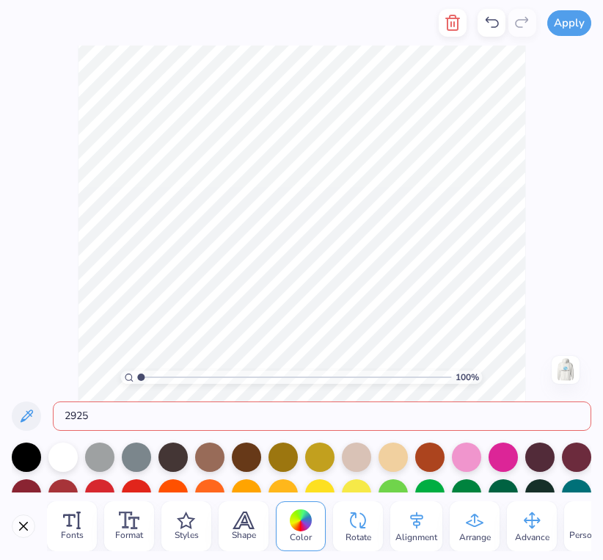
type input "2925"
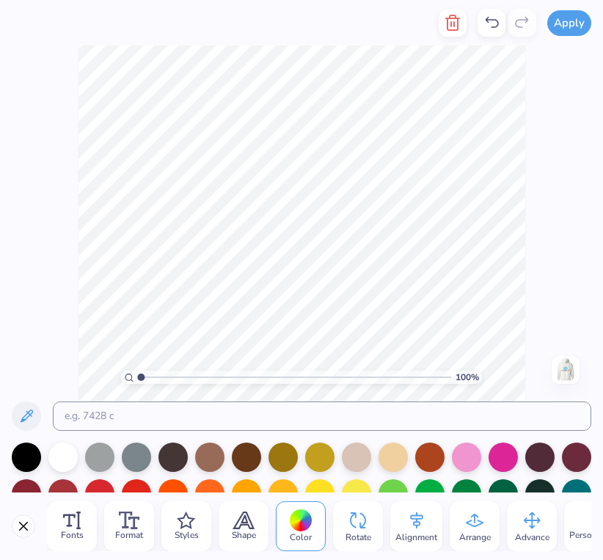
click at [570, 164] on div "100 % Need help? Chat with us. Back" at bounding box center [301, 223] width 603 height 356
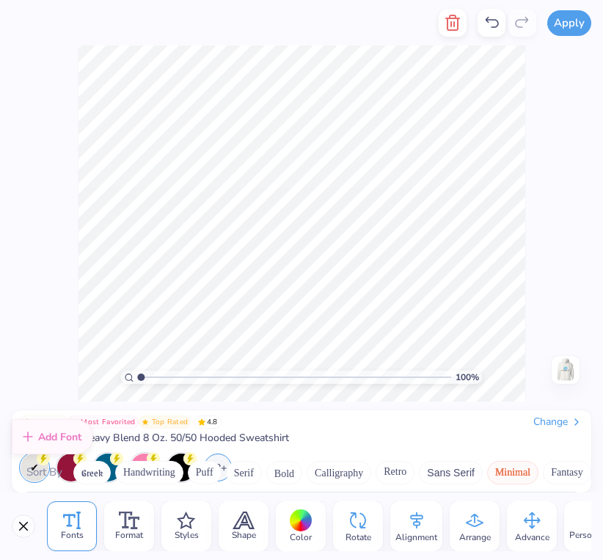
scroll to position [35, 0]
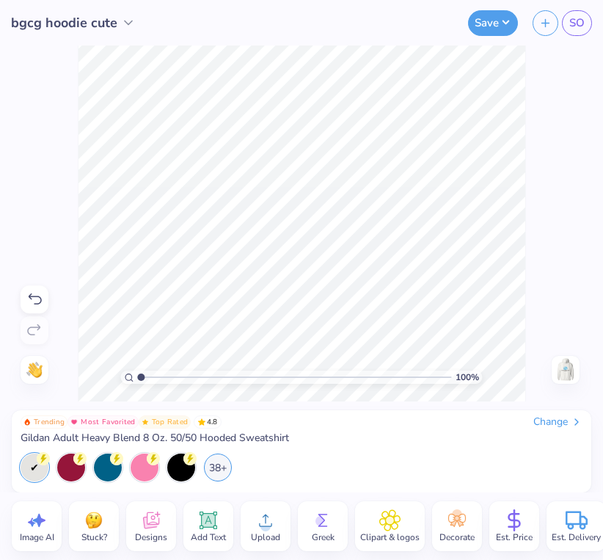
click at [261, 526] on icon at bounding box center [265, 520] width 13 height 12
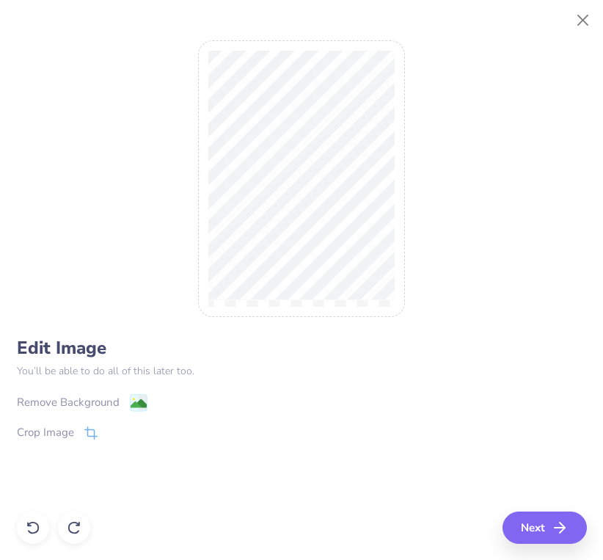
click at [65, 394] on div "Remove Background" at bounding box center [68, 402] width 103 height 17
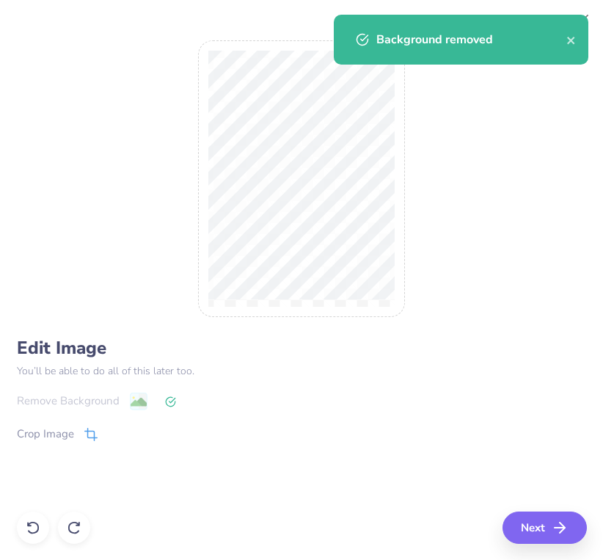
click at [71, 433] on div "Crop Image" at bounding box center [45, 433] width 57 height 17
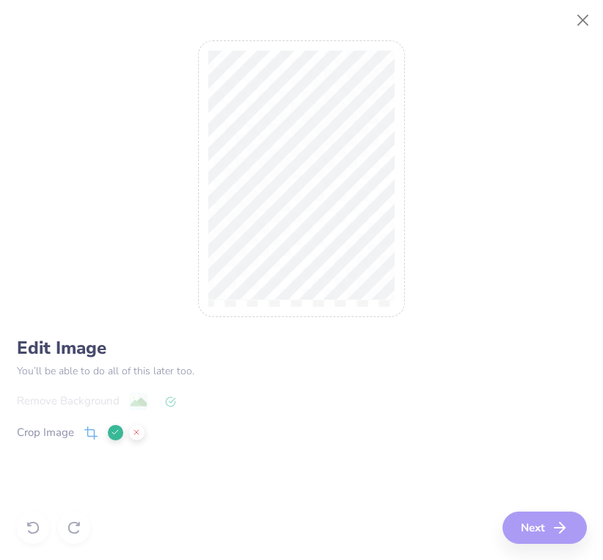
click at [549, 529] on div "Edit Image You’ll be able to do all of this later too. Remove Background Crop I…" at bounding box center [302, 280] width 570 height 527
click at [529, 519] on div "Edit Image You’ll be able to do all of this later too. Remove Background Crop I…" at bounding box center [302, 280] width 570 height 527
click at [117, 431] on polyline at bounding box center [115, 432] width 6 height 4
click at [554, 524] on button "Next" at bounding box center [547, 527] width 84 height 32
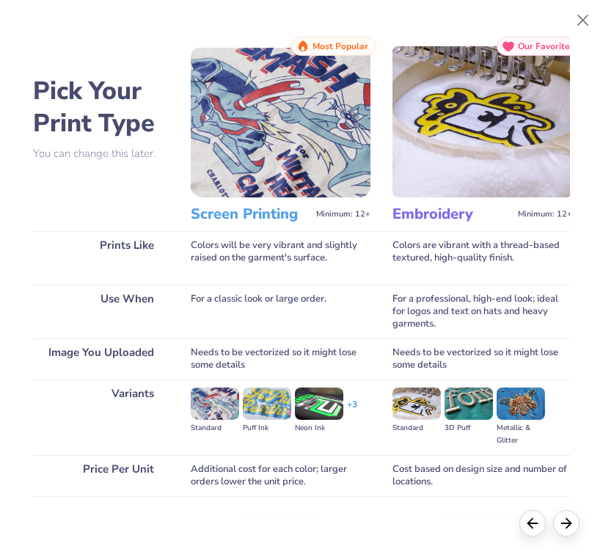
scroll to position [48, 0]
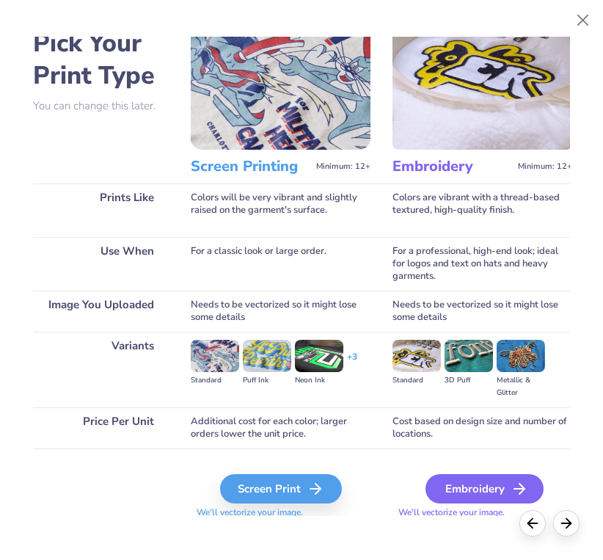
click at [520, 485] on polyline at bounding box center [521, 488] width 5 height 10
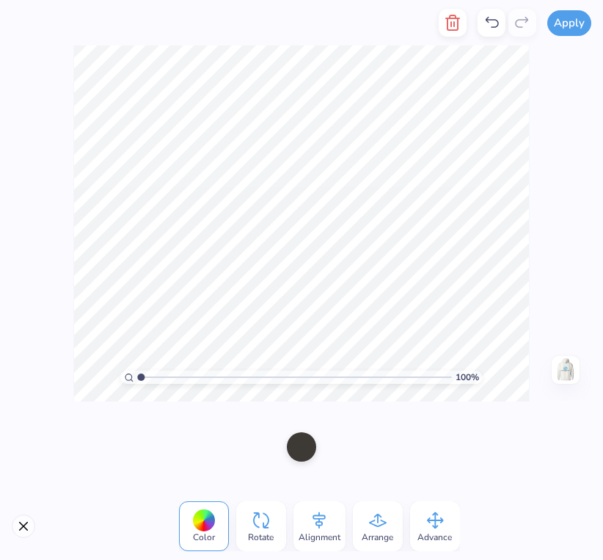
click at [566, 161] on div "100 % Need help? Chat with us. Back" at bounding box center [301, 223] width 603 height 356
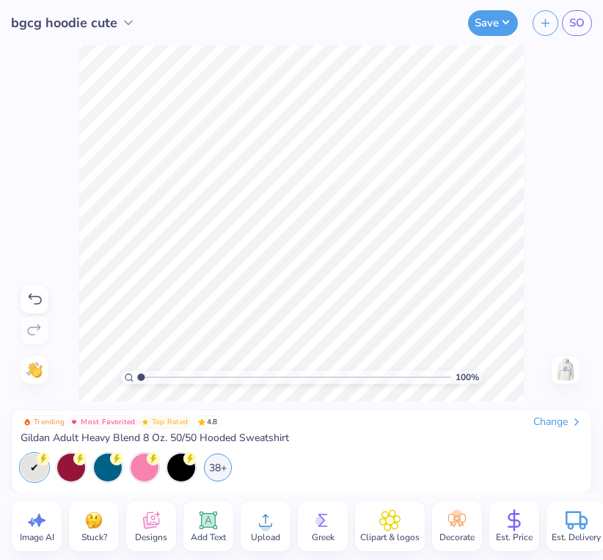
click at [565, 371] on img at bounding box center [565, 369] width 23 height 23
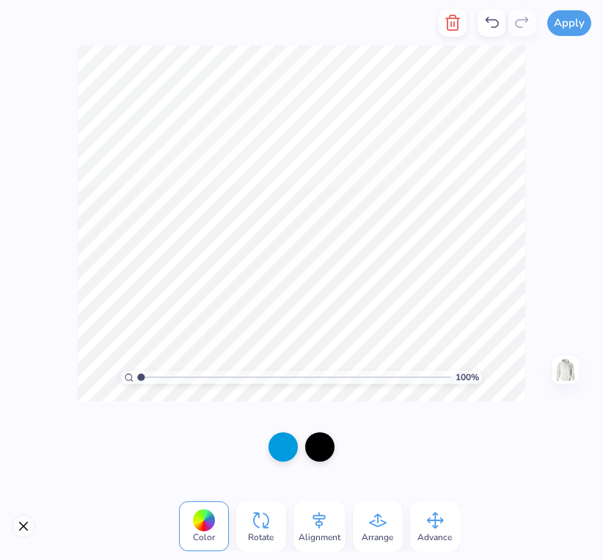
click at [573, 363] on img at bounding box center [565, 369] width 23 height 23
click at [447, 26] on icon "button" at bounding box center [453, 23] width 18 height 18
